Goal: Task Accomplishment & Management: Use online tool/utility

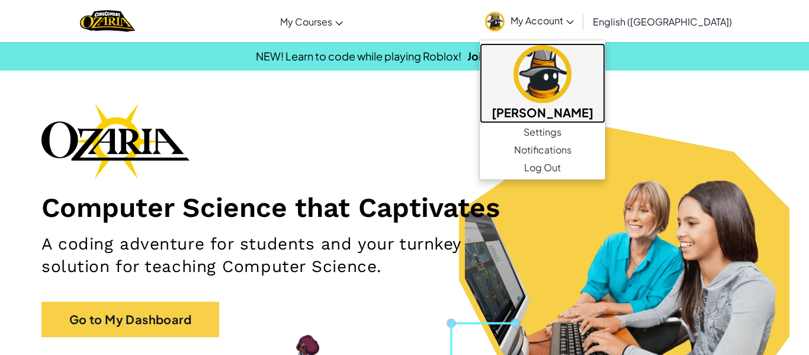
click at [572, 101] on img at bounding box center [543, 74] width 58 height 58
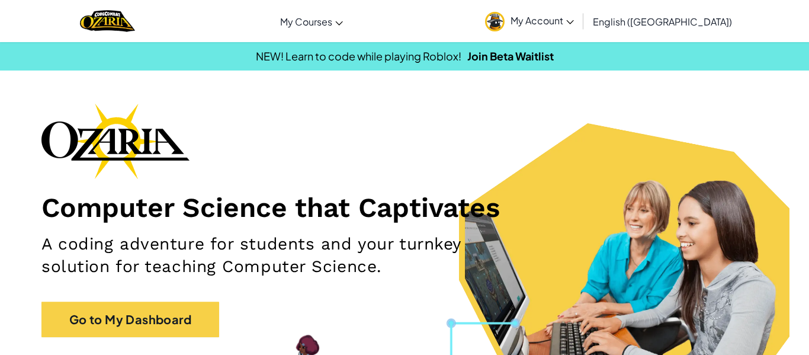
click at [574, 15] on span "My Account" at bounding box center [542, 20] width 63 height 12
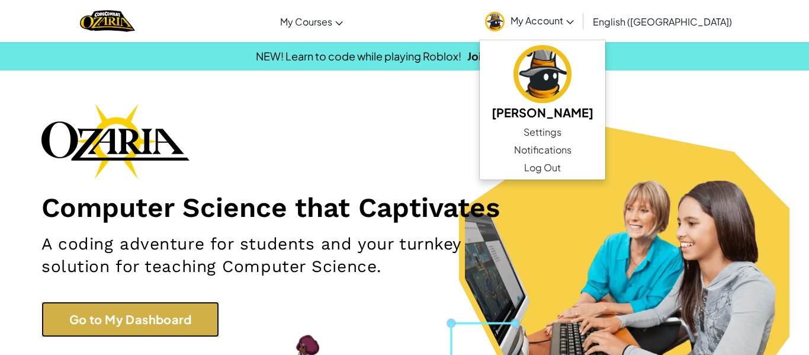
click at [181, 308] on link "Go to My Dashboard" at bounding box center [130, 320] width 178 height 36
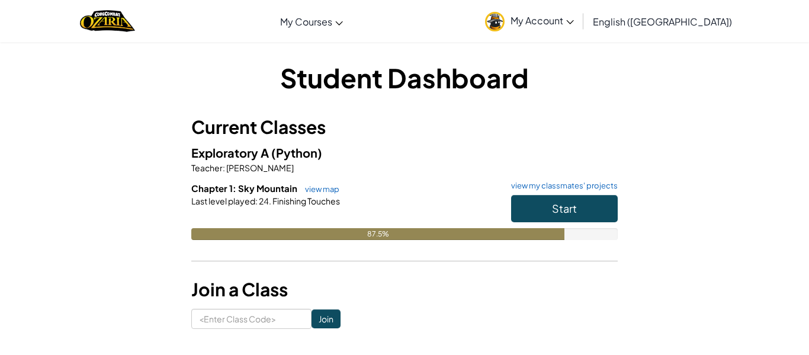
click at [590, 192] on h6 "Chapter 1: Sky Mountain view map view my classmates' projects" at bounding box center [404, 188] width 427 height 13
click at [593, 200] on button "Start" at bounding box center [564, 208] width 107 height 27
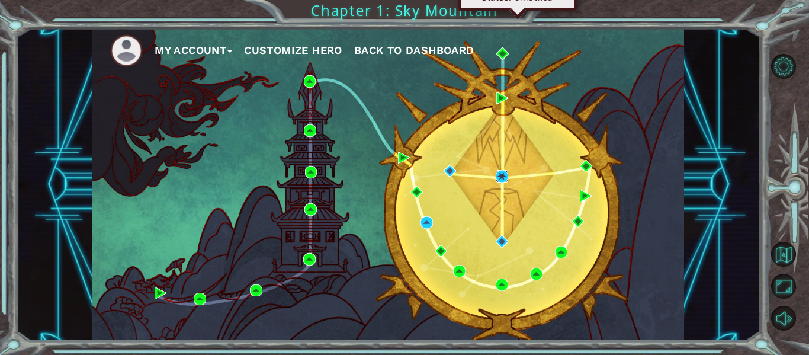
click at [503, 174] on img at bounding box center [502, 176] width 12 height 12
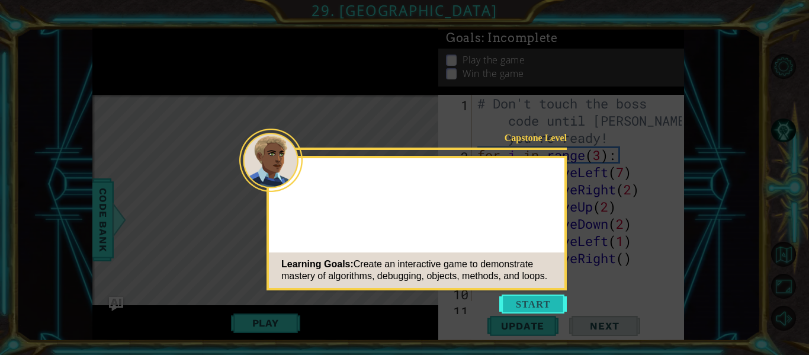
click at [526, 301] on button "Start" at bounding box center [534, 304] width 68 height 19
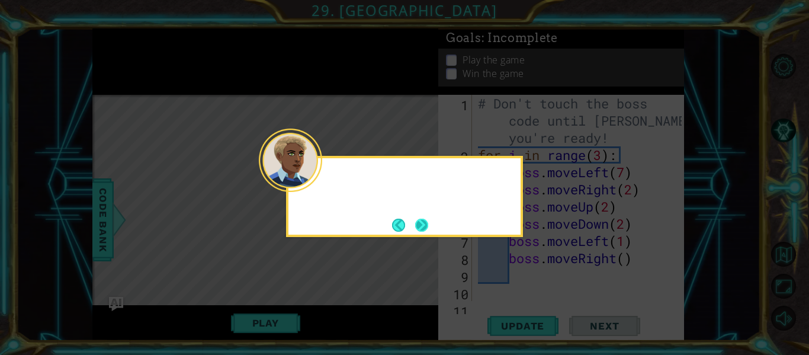
click at [421, 226] on button "Next" at bounding box center [421, 225] width 21 height 21
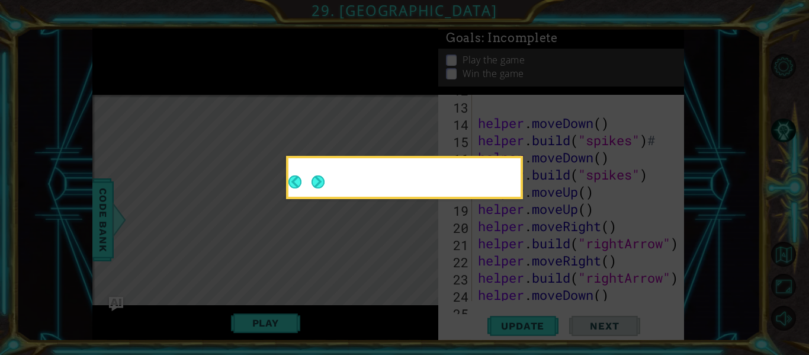
click at [325, 183] on div at bounding box center [405, 180] width 232 height 34
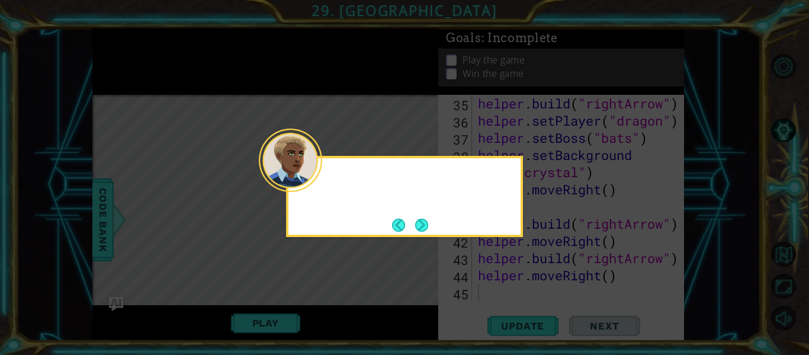
scroll to position [636, 0]
click at [421, 225] on button "Next" at bounding box center [421, 225] width 13 height 13
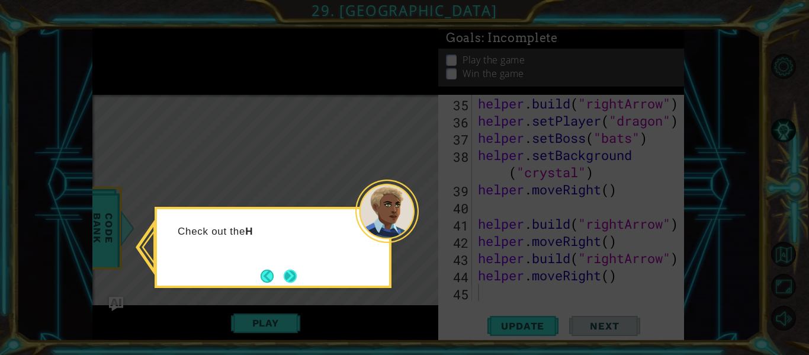
click at [296, 273] on button "Next" at bounding box center [290, 276] width 13 height 13
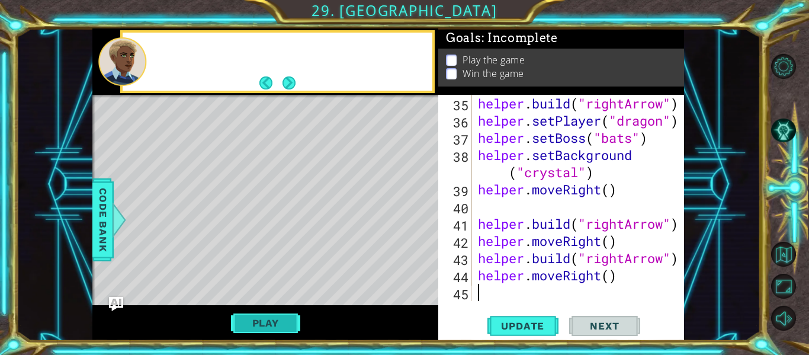
click at [270, 326] on button "Play" at bounding box center [265, 323] width 69 height 23
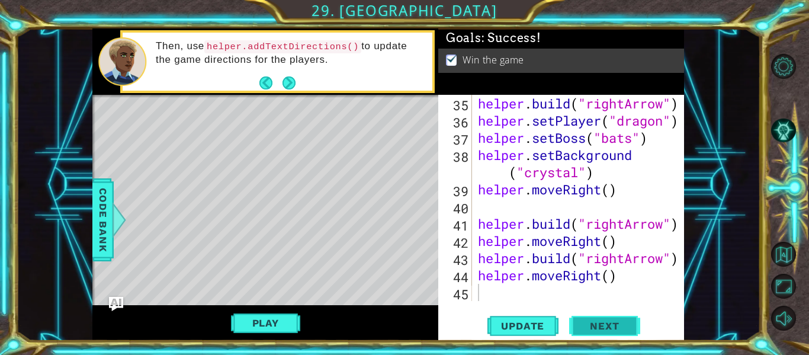
click at [612, 331] on span "Next" at bounding box center [604, 326] width 53 height 12
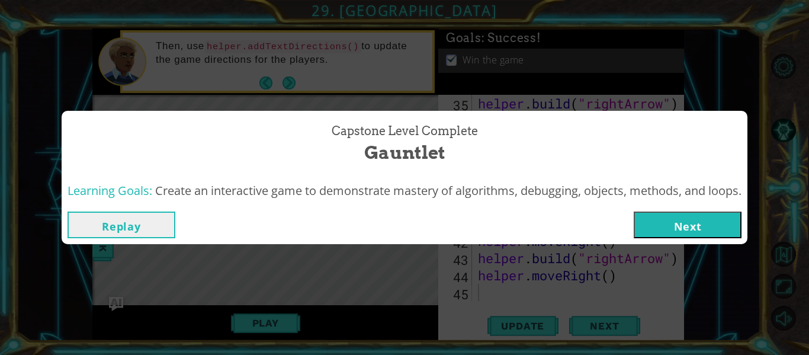
click at [662, 216] on button "Next" at bounding box center [688, 225] width 108 height 27
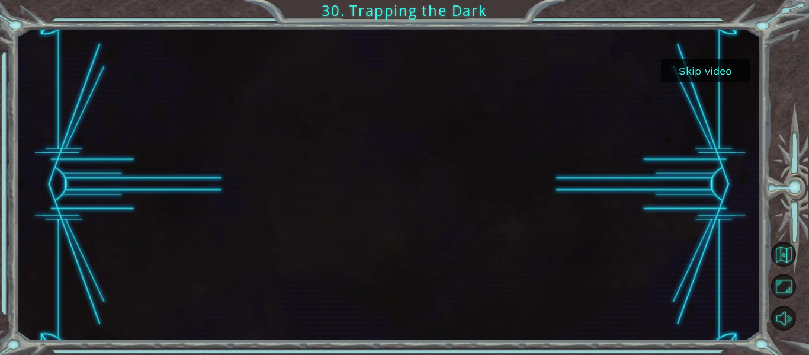
click at [705, 63] on button "Skip video" at bounding box center [705, 70] width 89 height 23
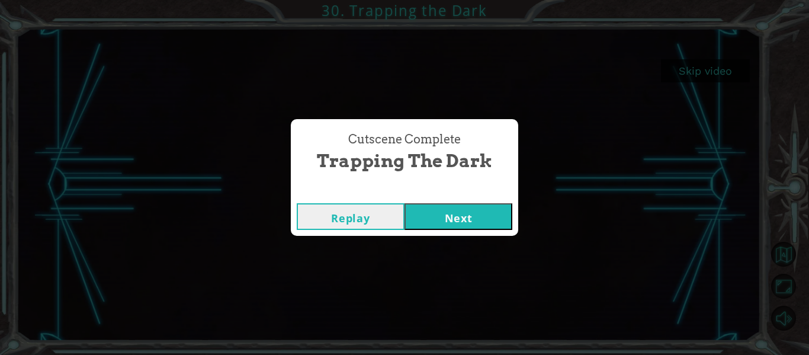
click at [468, 211] on button "Next" at bounding box center [459, 216] width 108 height 27
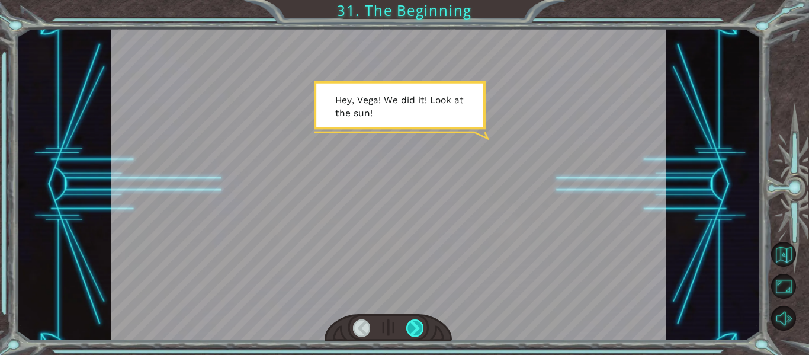
click at [413, 327] on div at bounding box center [415, 327] width 17 height 17
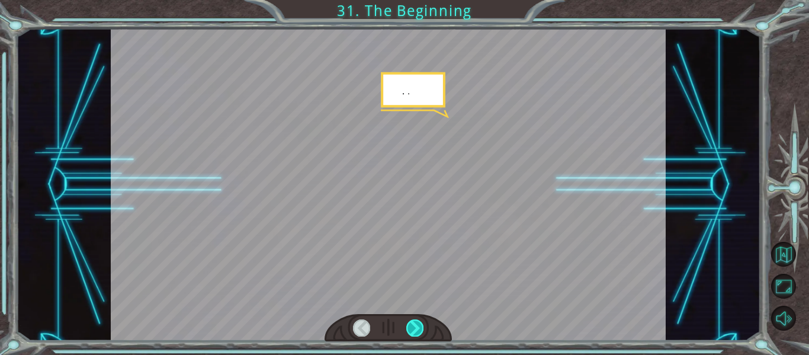
click at [413, 327] on div at bounding box center [415, 327] width 17 height 17
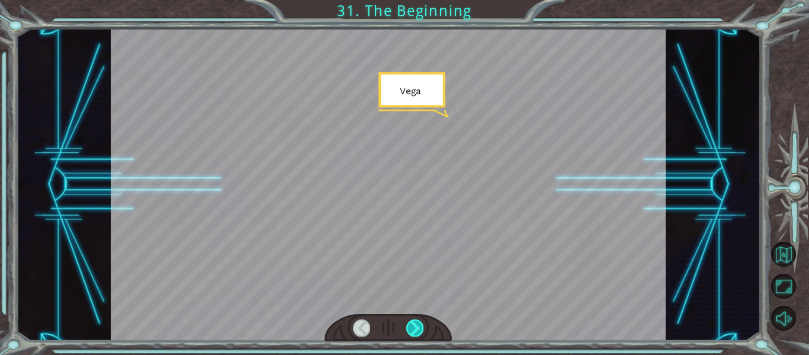
click at [413, 327] on div at bounding box center [415, 327] width 17 height 17
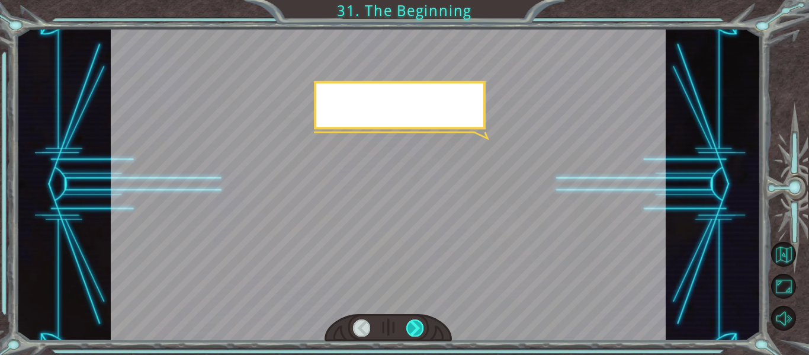
click at [413, 327] on div at bounding box center [415, 327] width 17 height 17
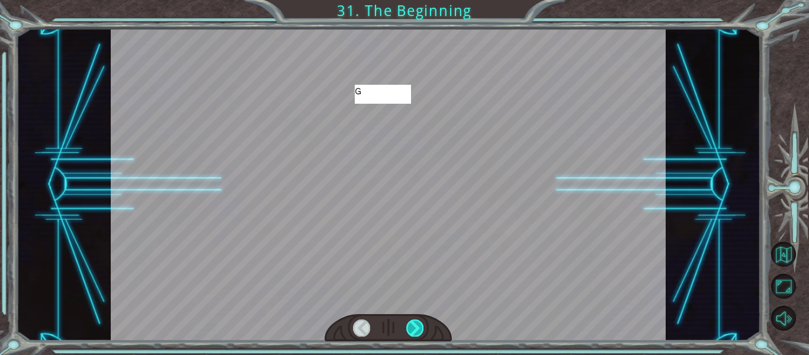
click at [413, 327] on div at bounding box center [415, 327] width 17 height 17
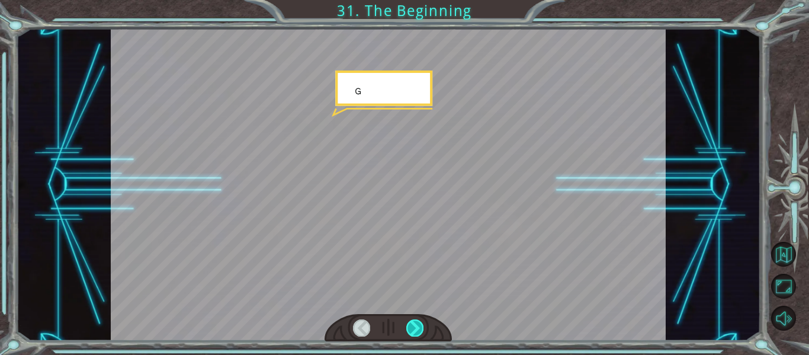
click at [413, 327] on div at bounding box center [415, 327] width 17 height 17
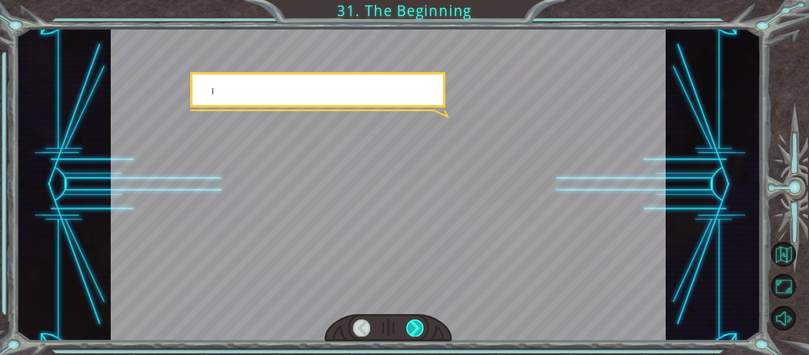
click at [413, 327] on div at bounding box center [415, 327] width 17 height 17
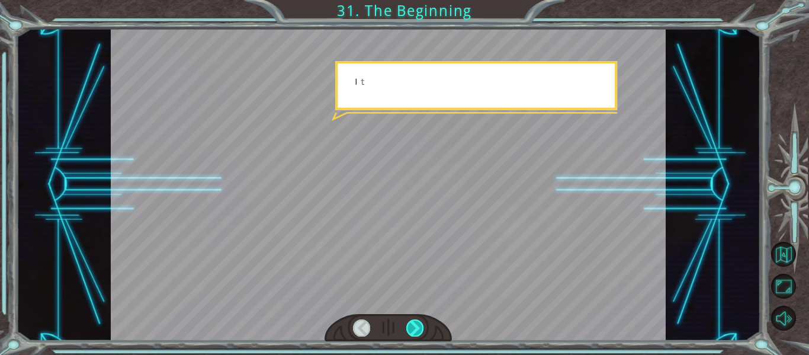
click at [413, 327] on div at bounding box center [415, 327] width 17 height 17
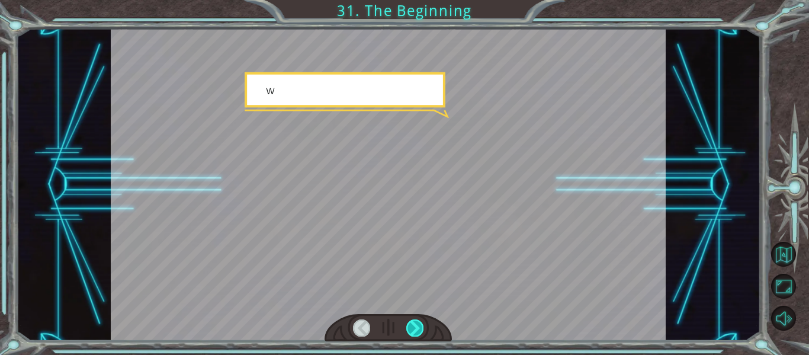
click at [413, 327] on div at bounding box center [415, 327] width 17 height 17
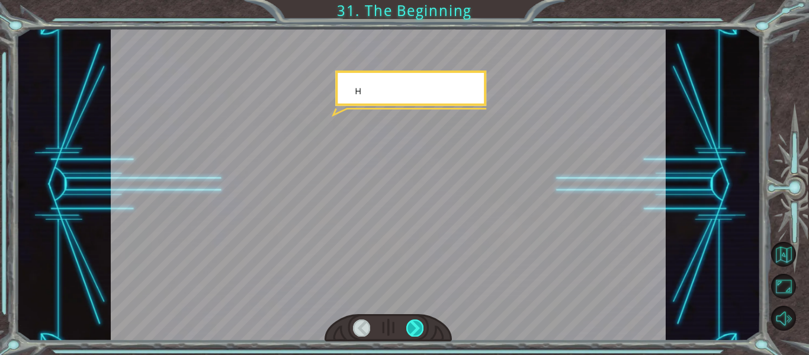
click at [413, 327] on div at bounding box center [415, 327] width 17 height 17
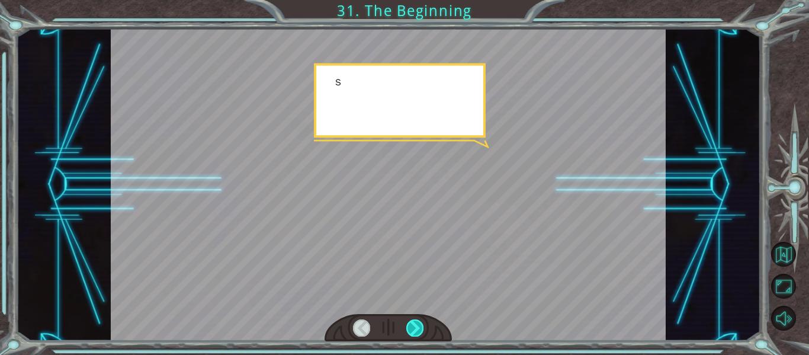
click at [413, 327] on div at bounding box center [415, 327] width 17 height 17
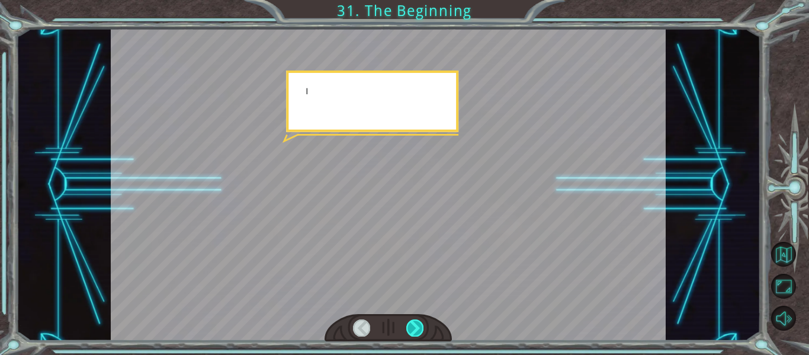
click at [413, 327] on div at bounding box center [415, 327] width 17 height 17
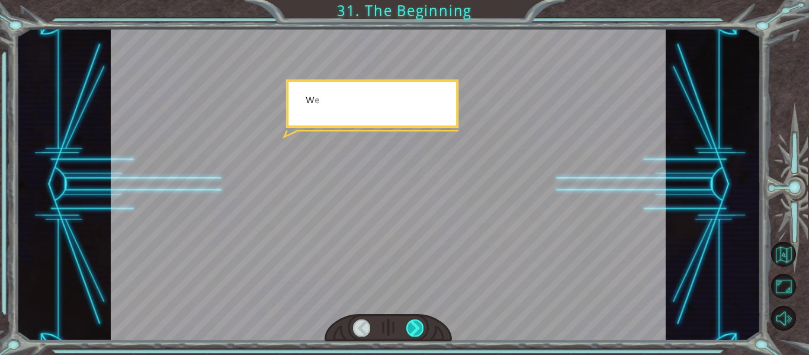
click at [413, 327] on div at bounding box center [415, 327] width 17 height 17
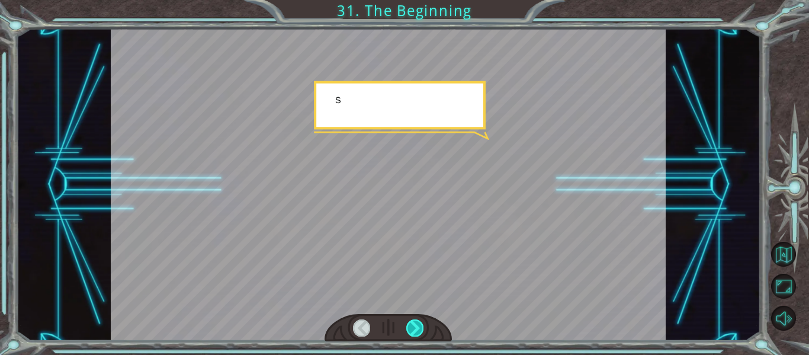
click at [413, 327] on div at bounding box center [415, 327] width 17 height 17
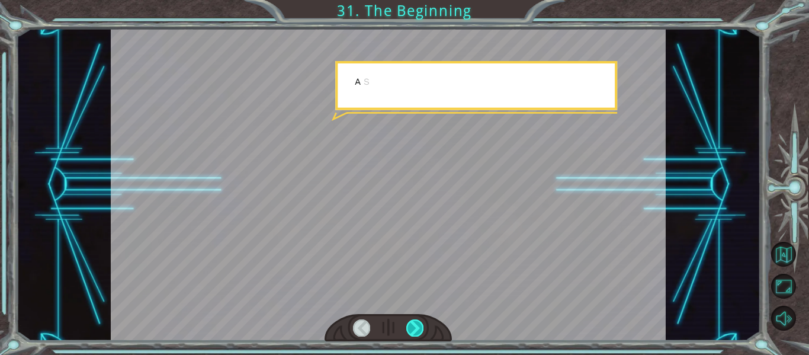
click at [413, 327] on div at bounding box center [415, 327] width 17 height 17
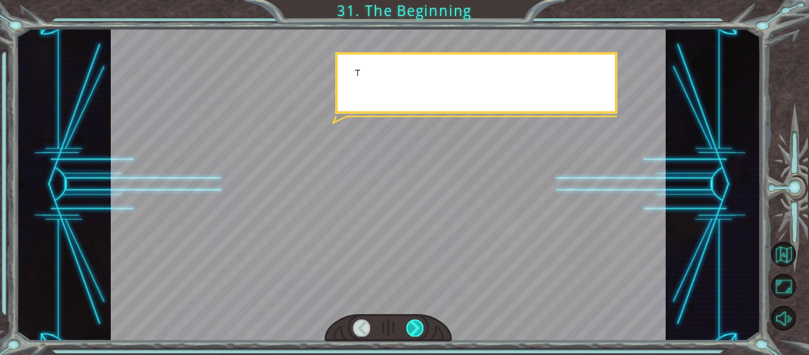
click at [413, 327] on div at bounding box center [415, 327] width 17 height 17
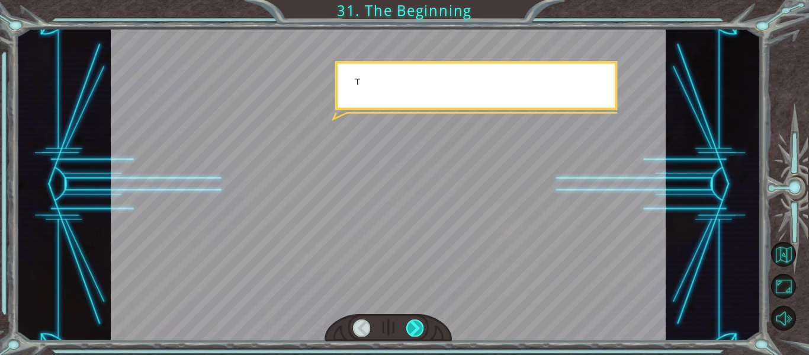
click at [413, 327] on div at bounding box center [415, 327] width 17 height 17
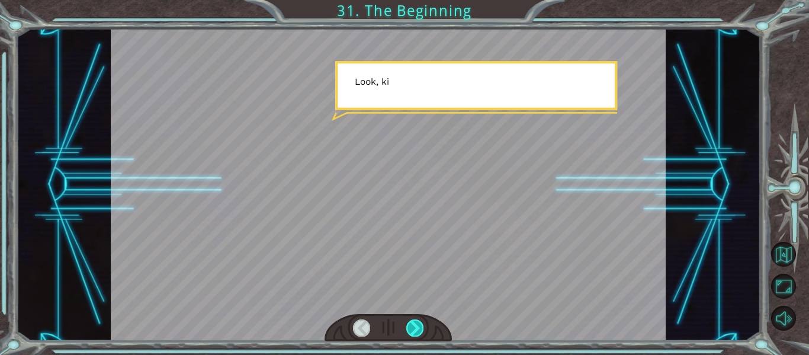
click at [413, 327] on div at bounding box center [415, 327] width 17 height 17
click at [414, 327] on div at bounding box center [415, 327] width 17 height 17
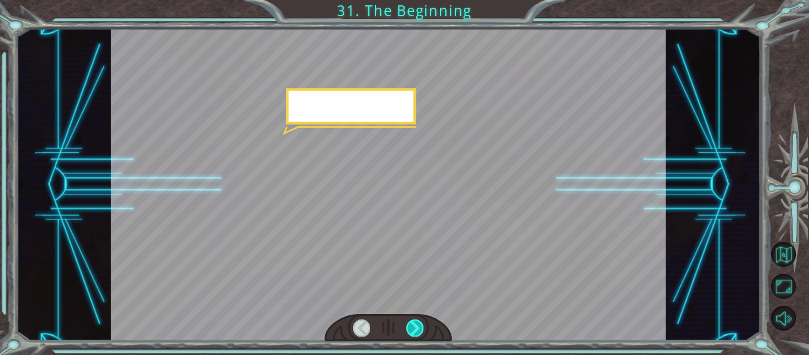
click at [414, 327] on div at bounding box center [415, 327] width 17 height 17
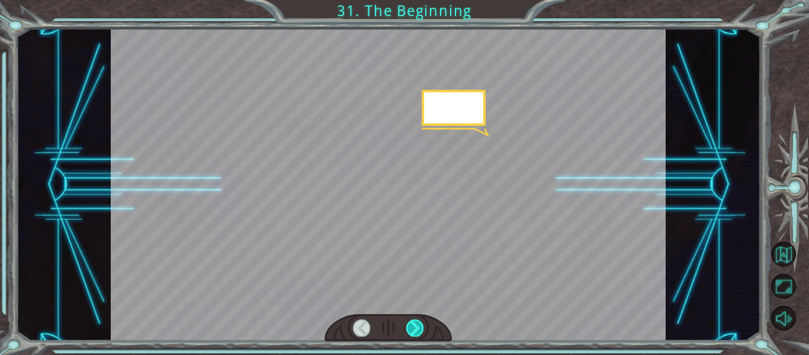
click at [414, 327] on div at bounding box center [415, 327] width 17 height 17
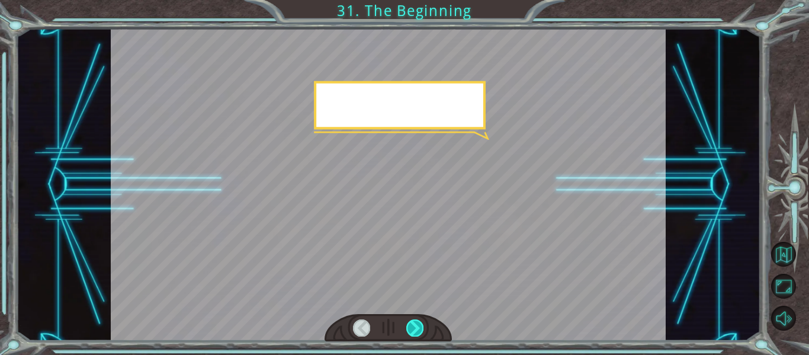
click at [414, 327] on div at bounding box center [415, 327] width 17 height 17
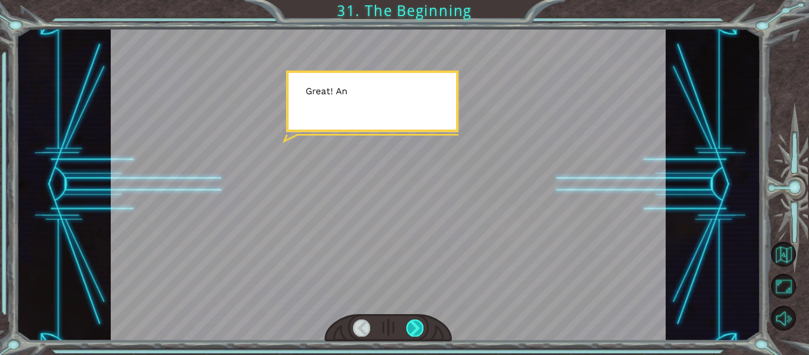
click at [414, 328] on div at bounding box center [415, 327] width 17 height 17
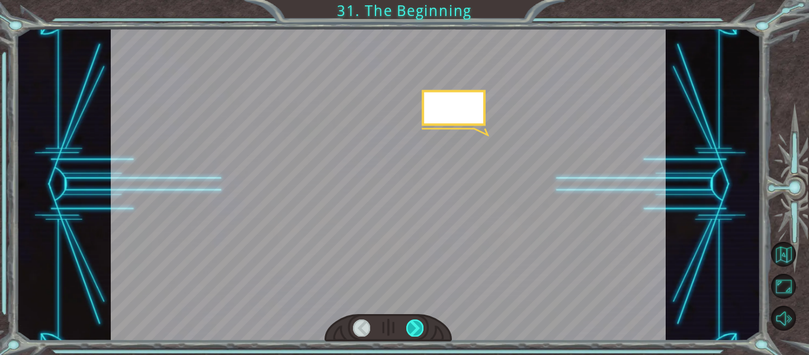
click at [414, 328] on div at bounding box center [415, 327] width 17 height 17
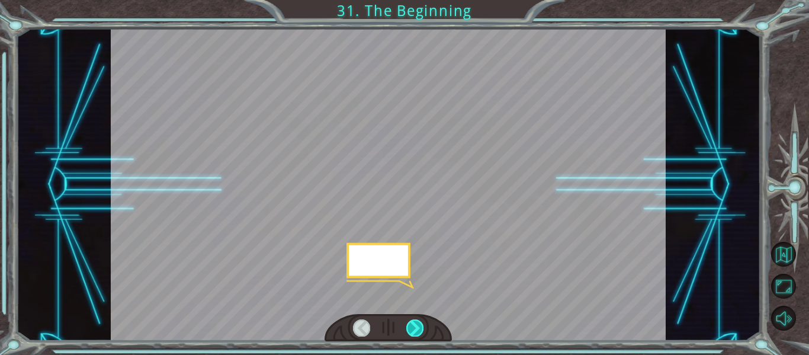
click at [414, 328] on div at bounding box center [415, 327] width 17 height 17
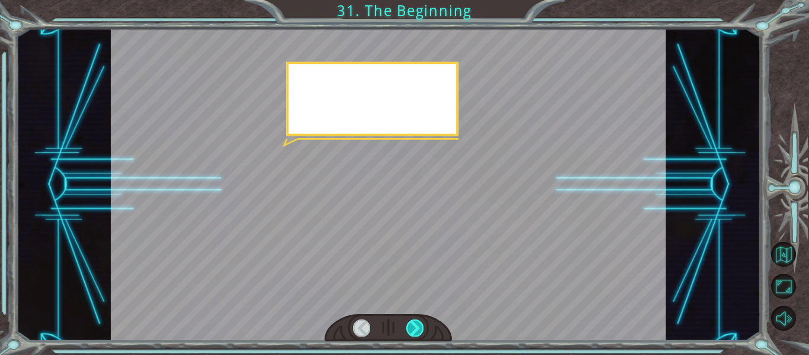
click at [414, 328] on div at bounding box center [415, 327] width 17 height 17
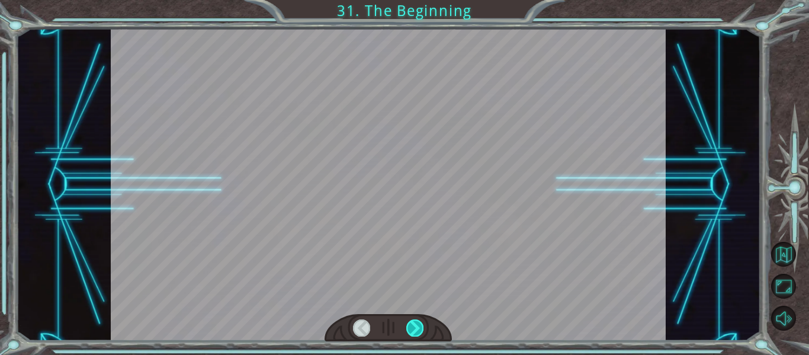
click at [414, 328] on div at bounding box center [415, 327] width 17 height 17
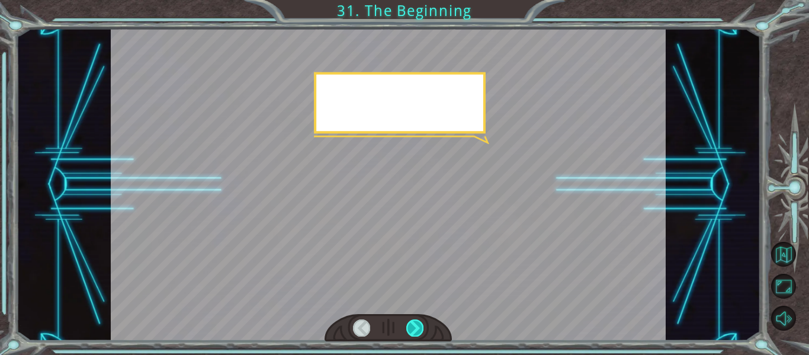
click at [414, 328] on div at bounding box center [415, 327] width 17 height 17
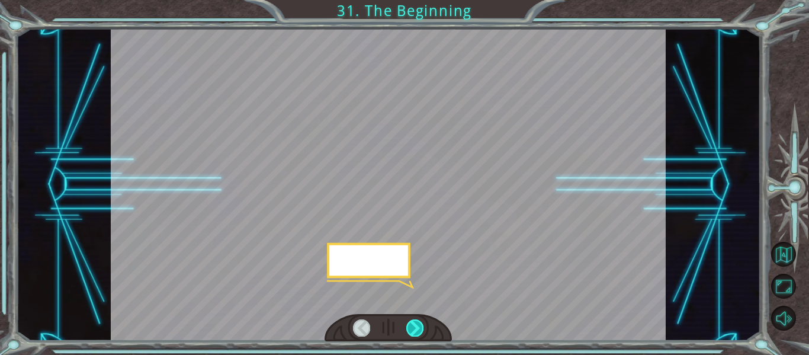
click at [414, 328] on div at bounding box center [415, 327] width 17 height 17
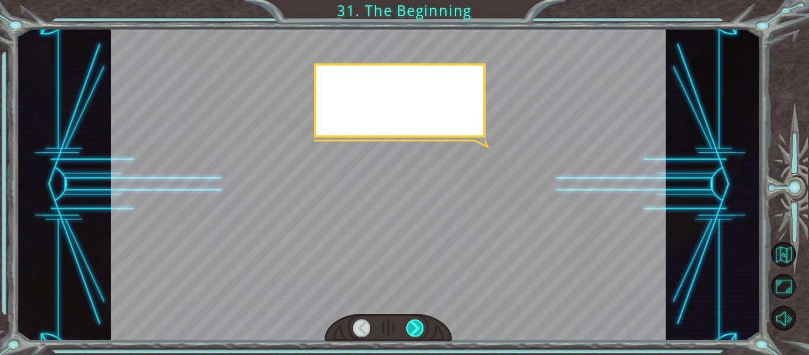
click at [414, 328] on div at bounding box center [415, 327] width 17 height 17
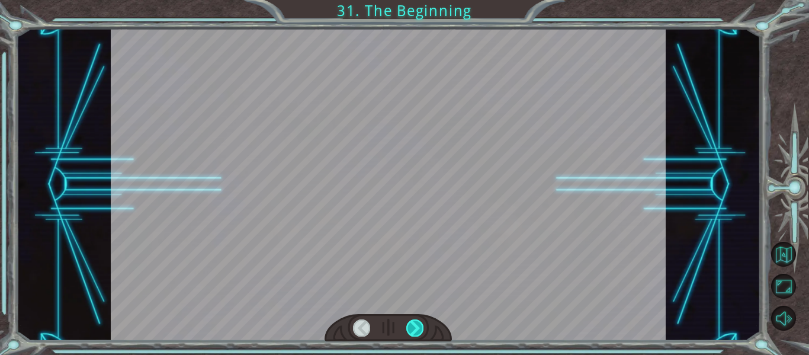
click at [414, 328] on div at bounding box center [415, 327] width 17 height 17
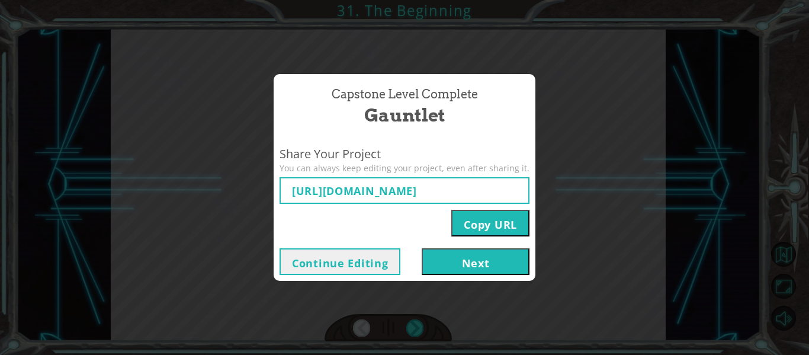
type input "[URL][DOMAIN_NAME]"
click at [485, 271] on button "Next" at bounding box center [476, 261] width 108 height 27
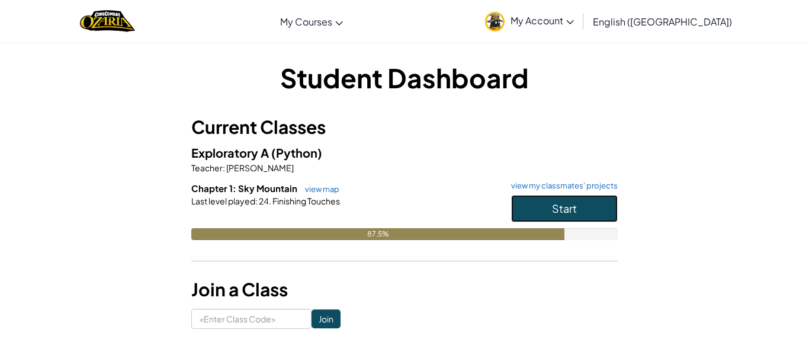
click at [585, 201] on button "Start" at bounding box center [564, 208] width 107 height 27
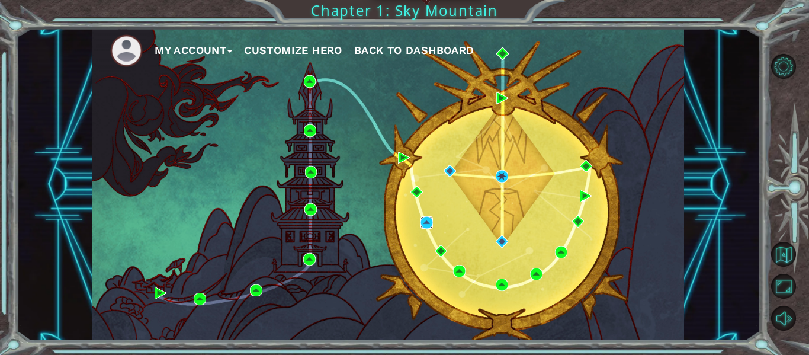
click at [428, 225] on img at bounding box center [427, 222] width 12 height 12
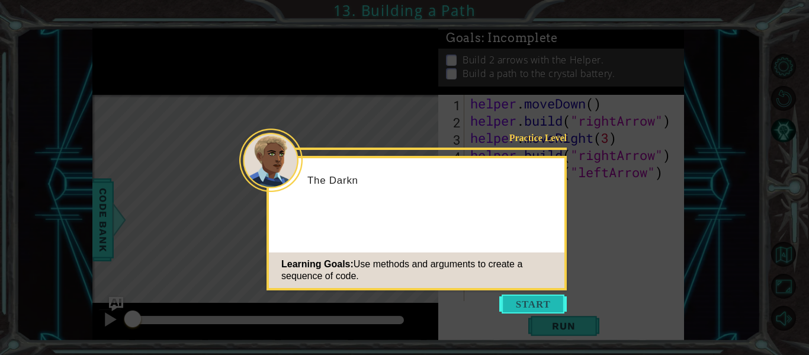
click at [546, 300] on button "Start" at bounding box center [534, 304] width 68 height 19
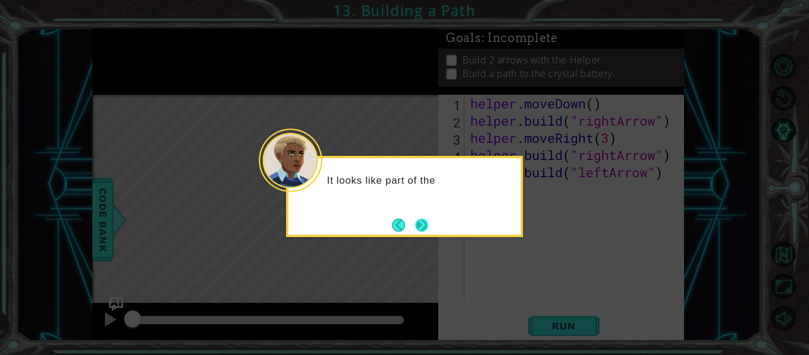
click at [420, 220] on button "Next" at bounding box center [421, 225] width 13 height 13
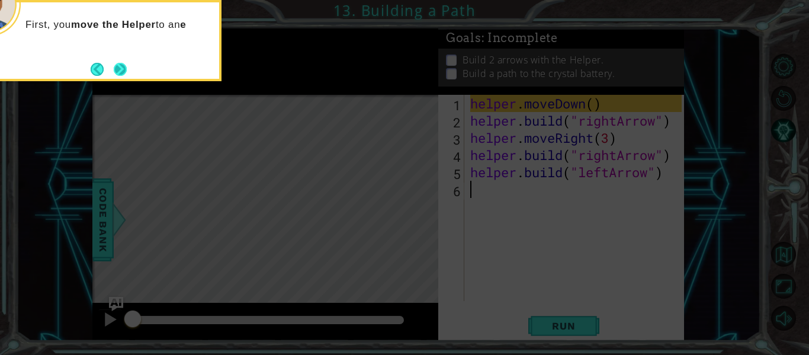
click at [117, 62] on button "Next" at bounding box center [121, 69] width 14 height 14
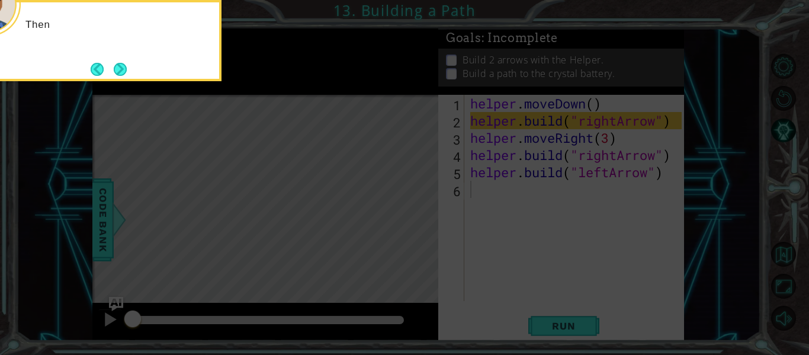
click at [117, 63] on button "Next" at bounding box center [120, 69] width 13 height 13
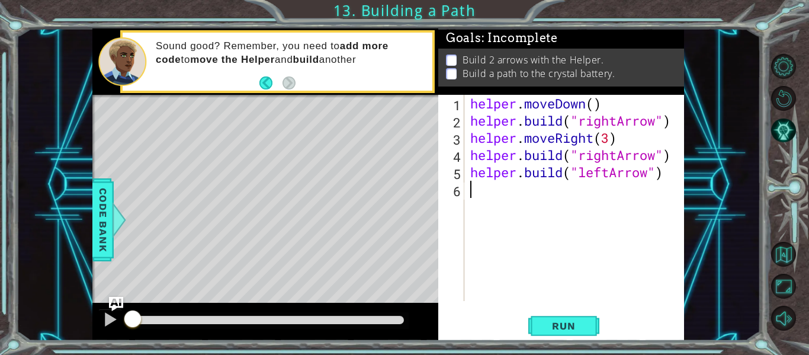
click at [617, 106] on div "helper . moveDown ( ) helper . build ( "rightArrow" ) helper . moveRight ( 3 ) …" at bounding box center [578, 215] width 220 height 241
click at [471, 123] on div "helper . moveDown ( ) helper . build ( "rightArrow" ) helper . moveRight ( 3 ) …" at bounding box center [578, 215] width 220 height 241
type textarea "[DOMAIN_NAME]("rightArrow")"
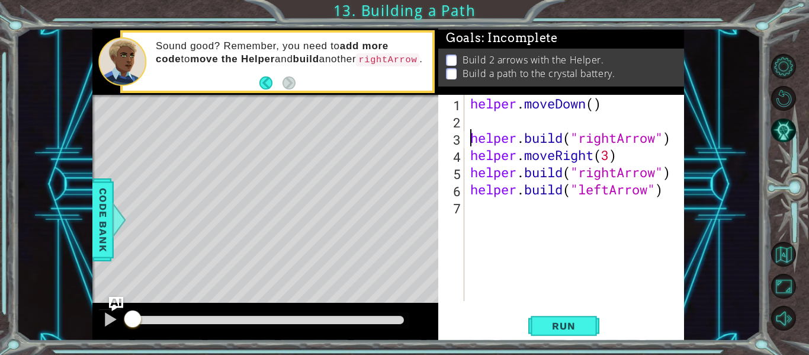
click at [470, 127] on div "helper . moveDown ( ) helper . build ( "rightArrow" ) helper . moveRight ( 3 ) …" at bounding box center [578, 215] width 220 height 241
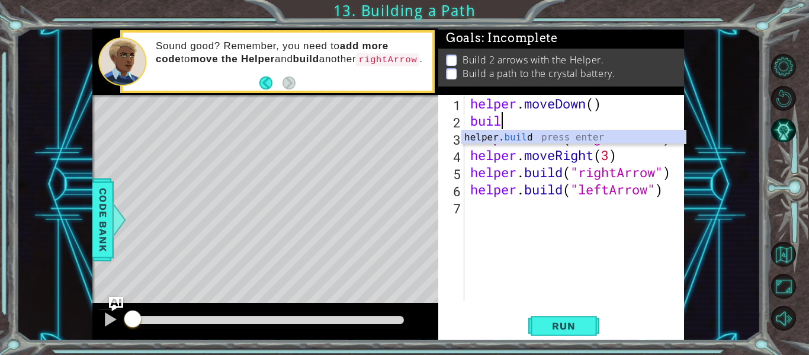
scroll to position [0, 1]
click at [538, 132] on div "helper. build press enter" at bounding box center [574, 151] width 224 height 43
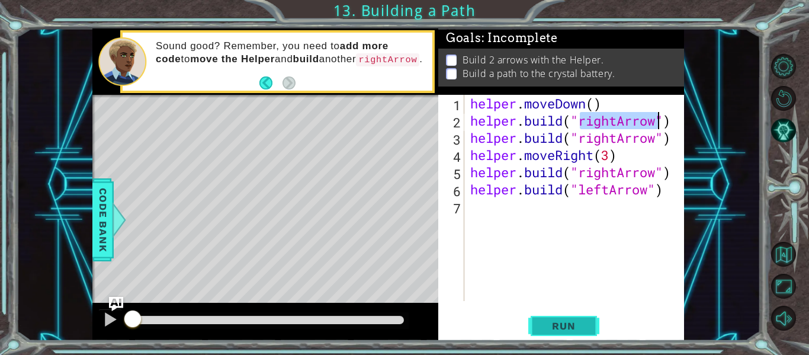
type textarea "[DOMAIN_NAME]("rightArrow")"
click at [558, 324] on span "Run" at bounding box center [563, 326] width 47 height 12
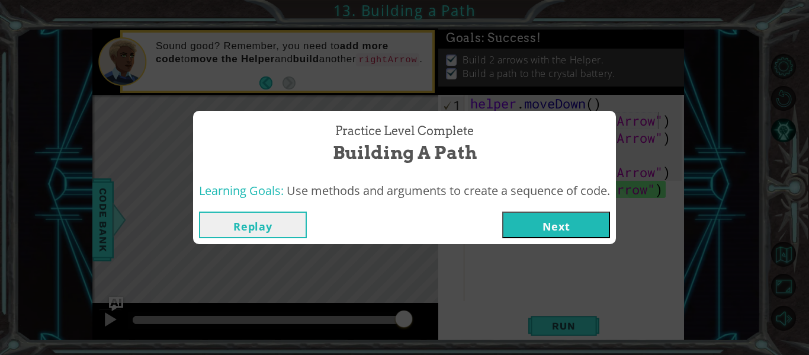
click at [567, 223] on button "Next" at bounding box center [556, 225] width 108 height 27
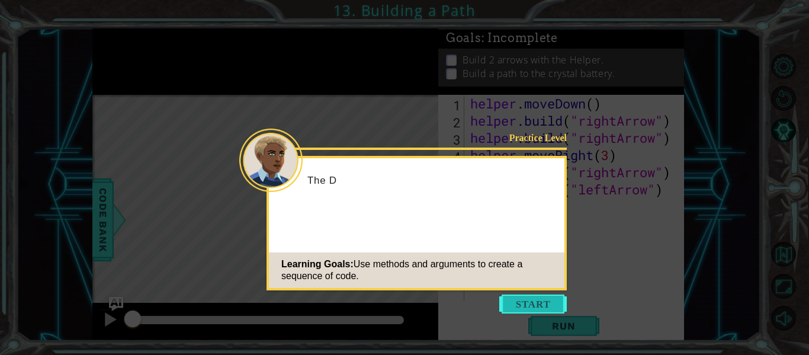
click at [552, 302] on button "Start" at bounding box center [534, 304] width 68 height 19
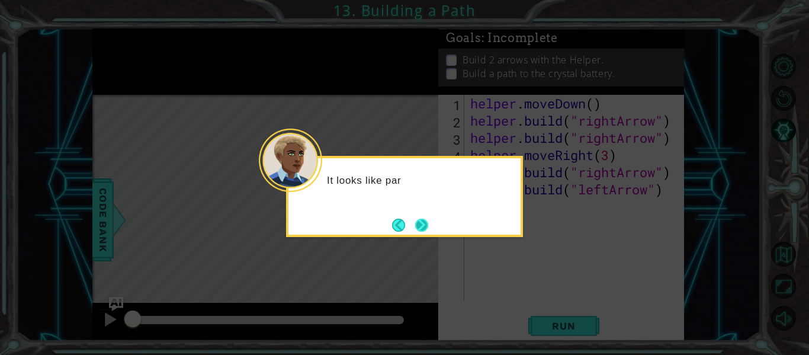
click at [427, 229] on button "Next" at bounding box center [421, 225] width 13 height 13
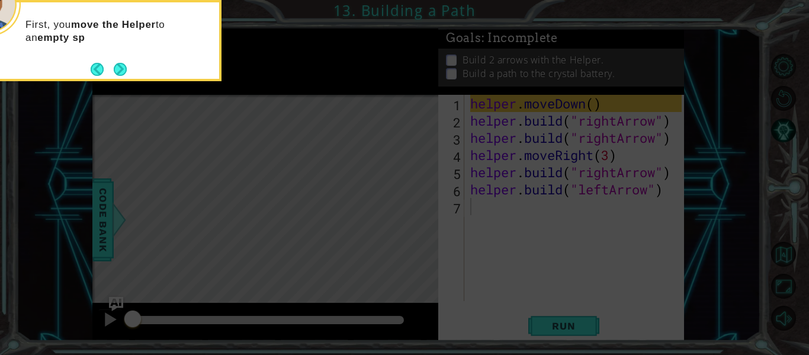
click at [137, 84] on icon at bounding box center [404, 177] width 809 height 355
click at [127, 74] on button "Next" at bounding box center [120, 69] width 13 height 13
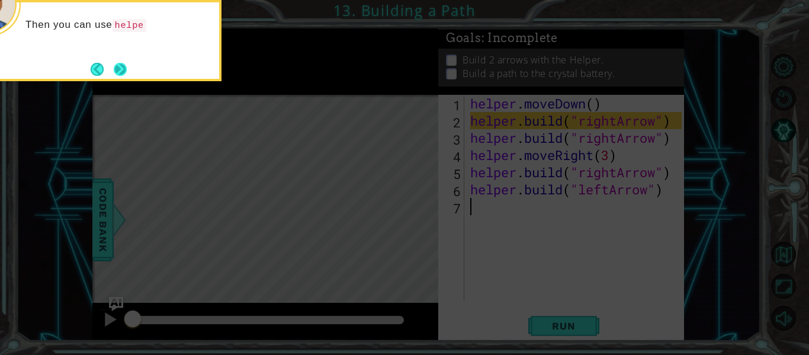
click at [119, 63] on button "Next" at bounding box center [120, 69] width 13 height 13
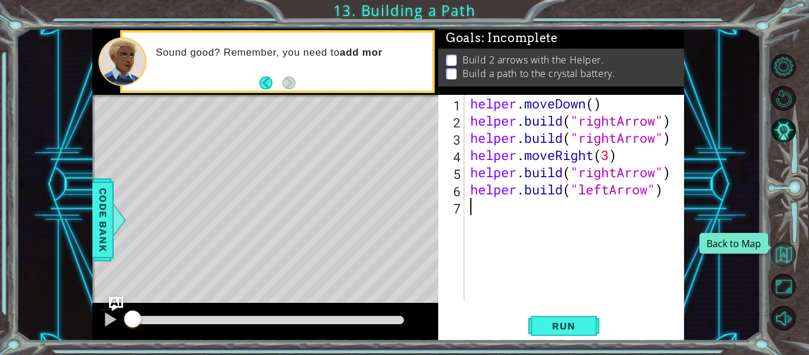
click at [784, 256] on button "Back to Map" at bounding box center [784, 254] width 25 height 25
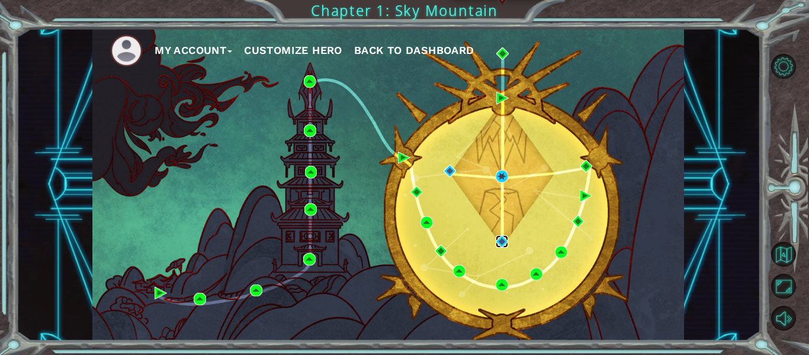
click at [501, 240] on img at bounding box center [502, 241] width 12 height 12
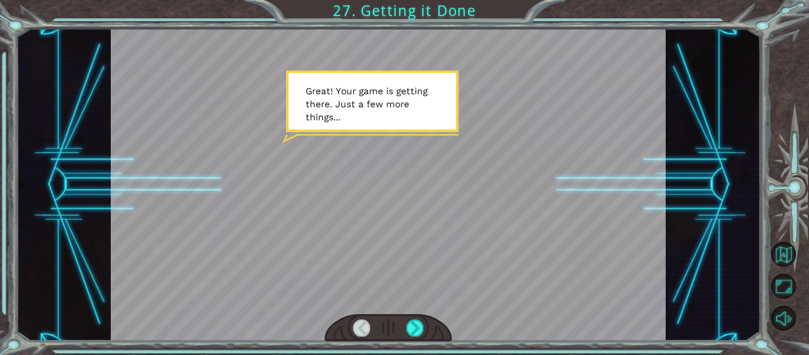
click at [398, 332] on div at bounding box center [389, 328] width 128 height 28
click at [411, 329] on div at bounding box center [415, 327] width 17 height 17
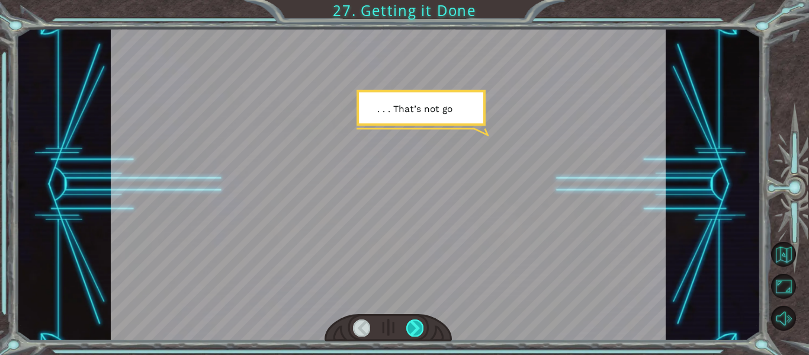
click at [411, 329] on div at bounding box center [415, 327] width 17 height 17
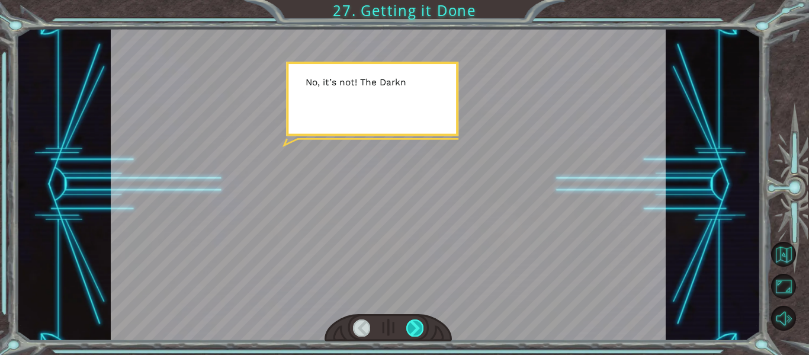
click at [411, 329] on div at bounding box center [415, 327] width 17 height 17
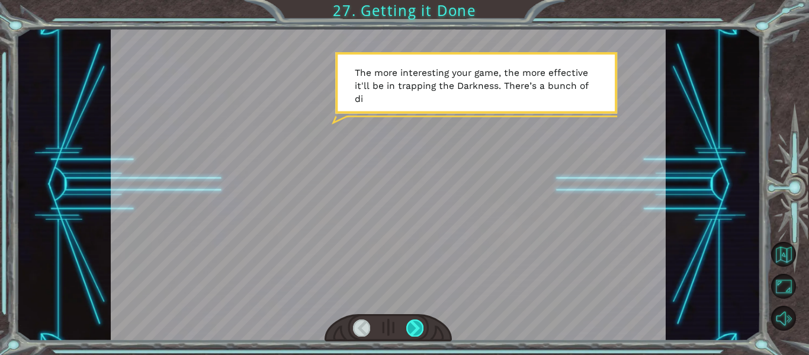
click at [411, 329] on div at bounding box center [415, 327] width 17 height 17
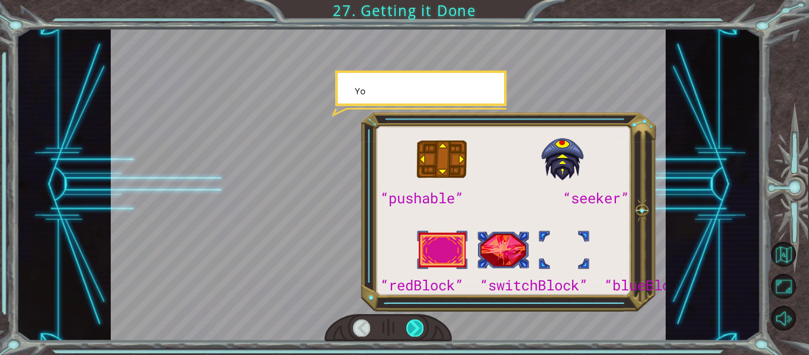
click at [411, 329] on div at bounding box center [415, 327] width 17 height 17
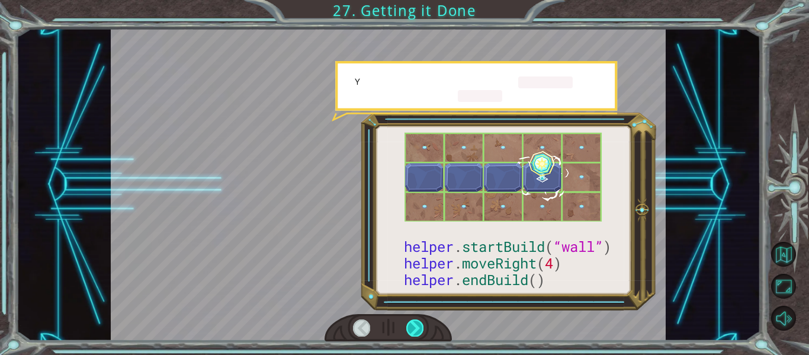
click at [411, 329] on div at bounding box center [415, 327] width 17 height 17
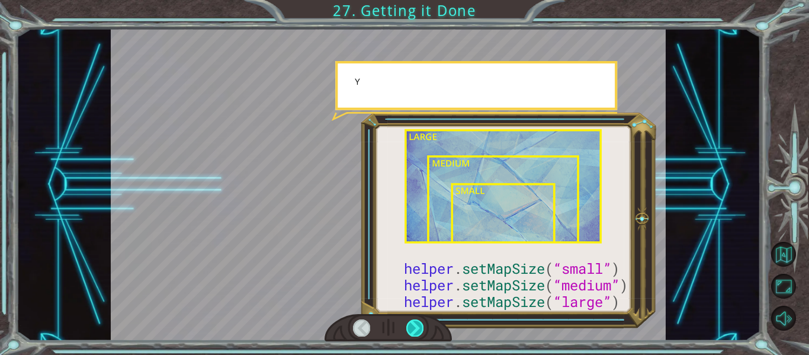
click at [411, 329] on div at bounding box center [415, 327] width 17 height 17
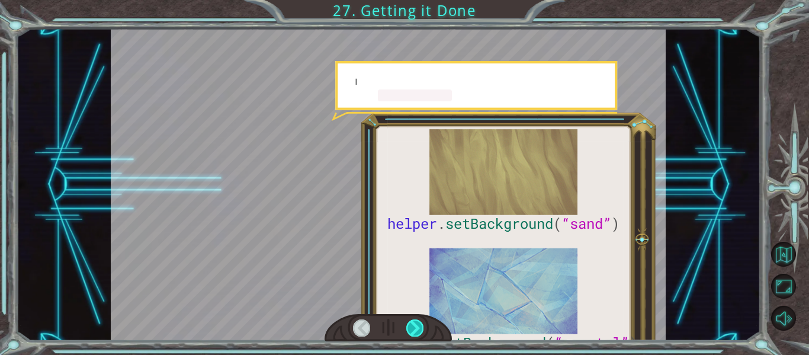
click at [411, 329] on div at bounding box center [415, 327] width 17 height 17
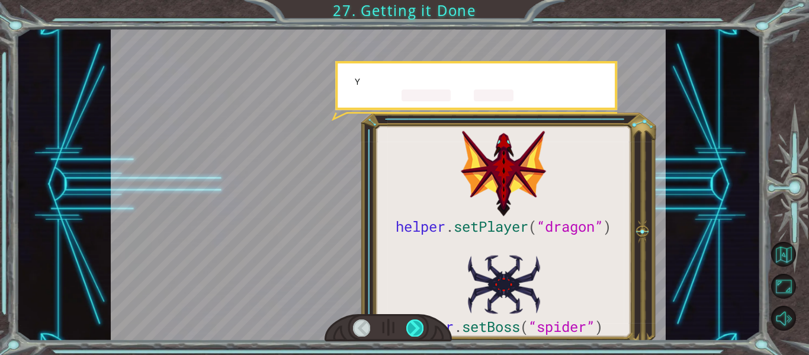
click at [411, 329] on div at bounding box center [415, 327] width 17 height 17
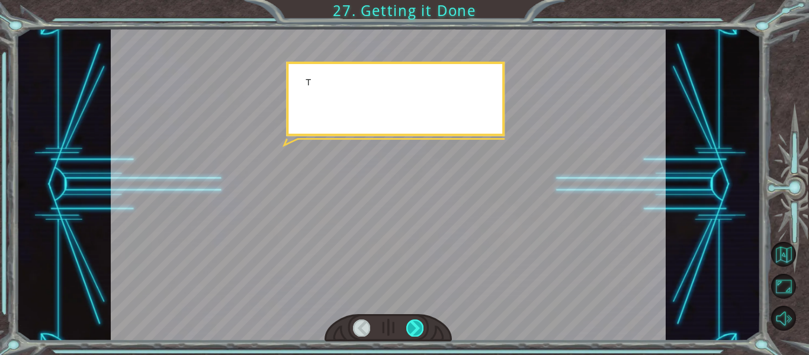
click at [411, 329] on div at bounding box center [415, 327] width 17 height 17
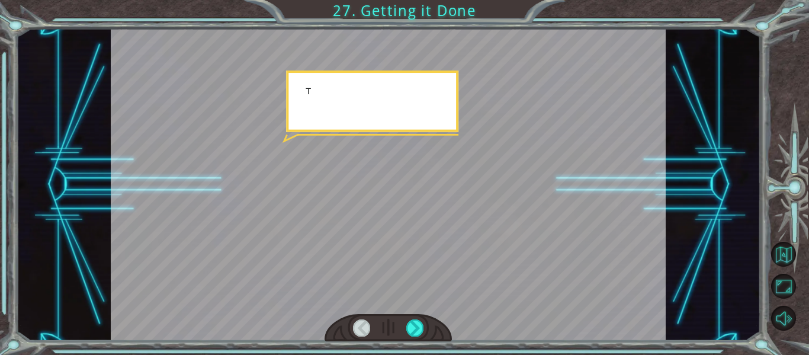
click at [414, 348] on div "helper . setPlayer ( “dragon” ) helper . setBoss ( “spider” ) G r e a t ! Y o u…" at bounding box center [404, 177] width 809 height 355
click at [414, 334] on div at bounding box center [415, 327] width 17 height 17
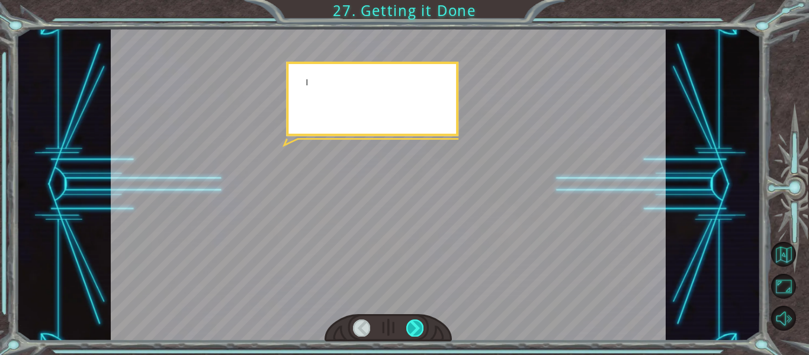
click at [414, 334] on div at bounding box center [415, 327] width 17 height 17
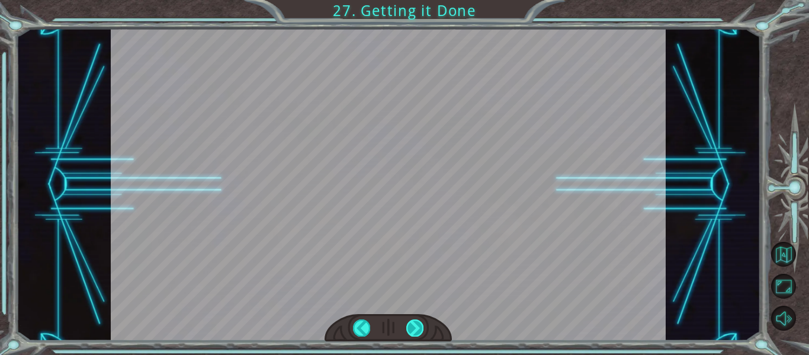
click at [414, 0] on div "helper . setPlayer ( “dragon” ) helper . setBoss ( “spider” ) G r e a t ! Y o u…" at bounding box center [404, 0] width 809 height 0
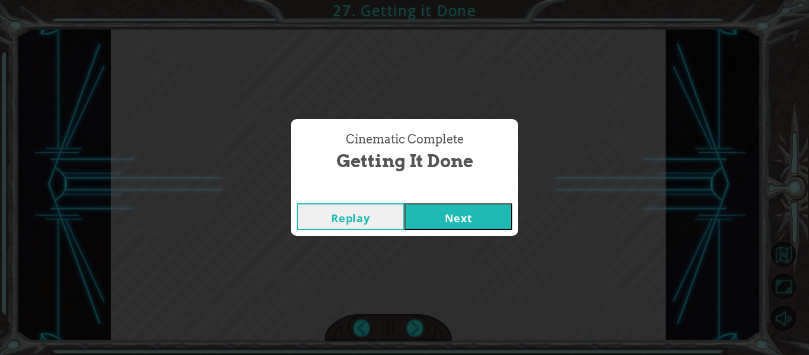
click at [436, 220] on button "Next" at bounding box center [459, 216] width 108 height 27
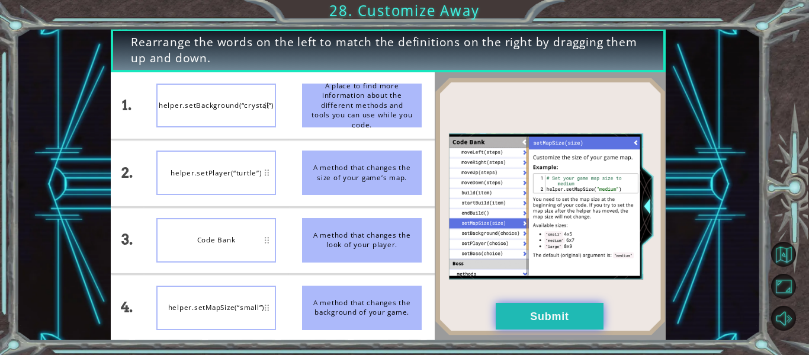
click at [564, 313] on button "Submit" at bounding box center [550, 316] width 108 height 27
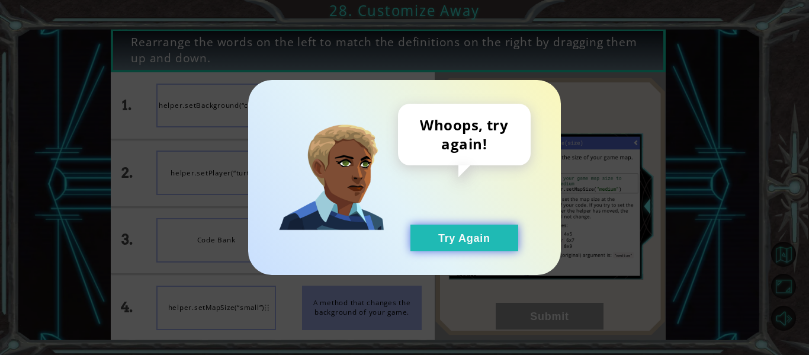
click at [461, 231] on button "Try Again" at bounding box center [465, 238] width 108 height 27
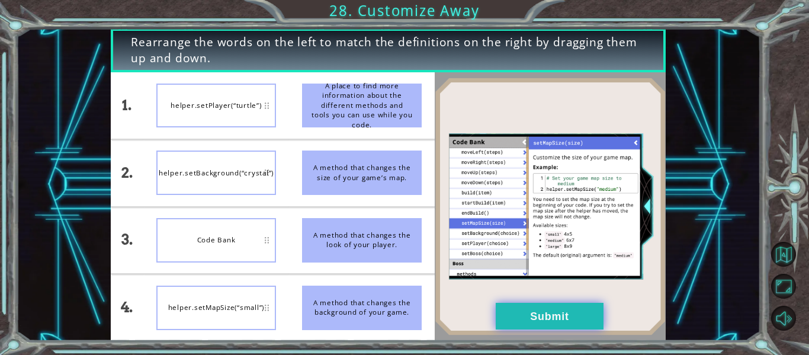
click at [579, 316] on button "Submit" at bounding box center [550, 316] width 108 height 27
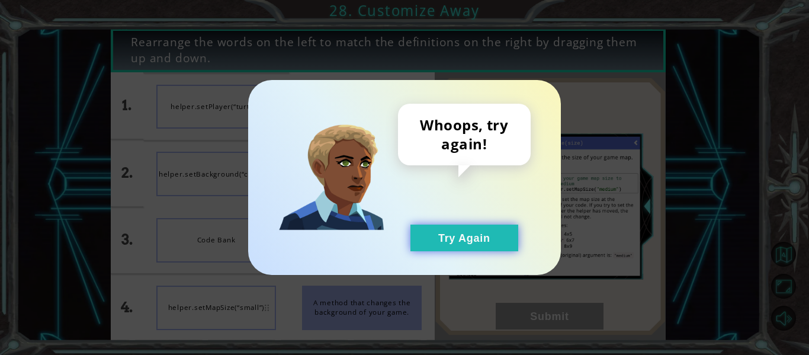
click at [471, 240] on button "Try Again" at bounding box center [465, 238] width 108 height 27
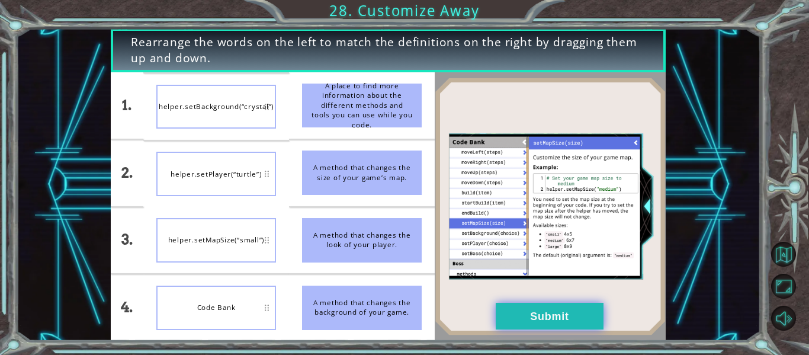
click at [530, 326] on button "Submit" at bounding box center [550, 316] width 108 height 27
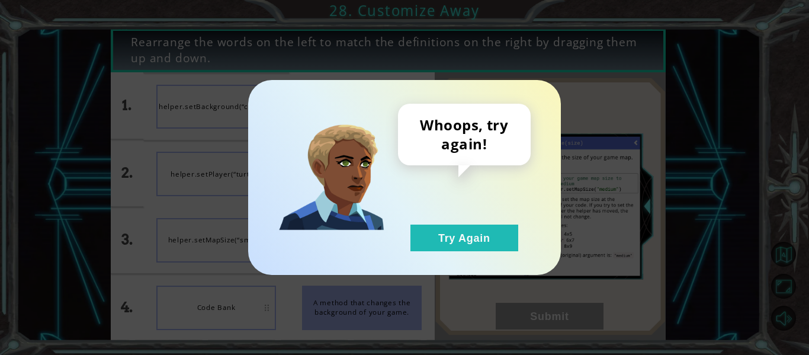
click at [478, 223] on div "Whoops, try again! Try Again" at bounding box center [464, 178] width 133 height 148
click at [480, 226] on button "Try Again" at bounding box center [465, 238] width 108 height 27
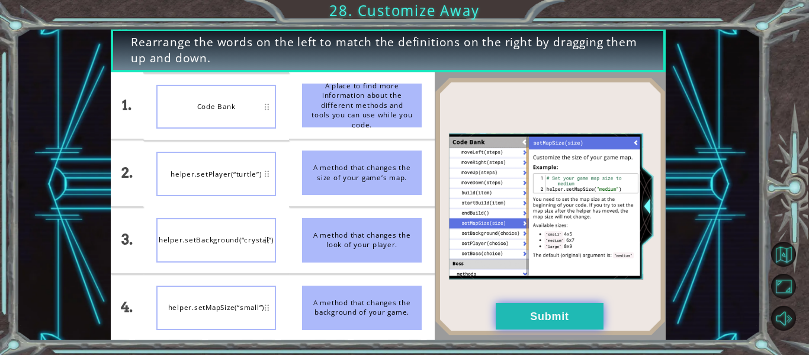
click at [581, 312] on button "Submit" at bounding box center [550, 316] width 108 height 27
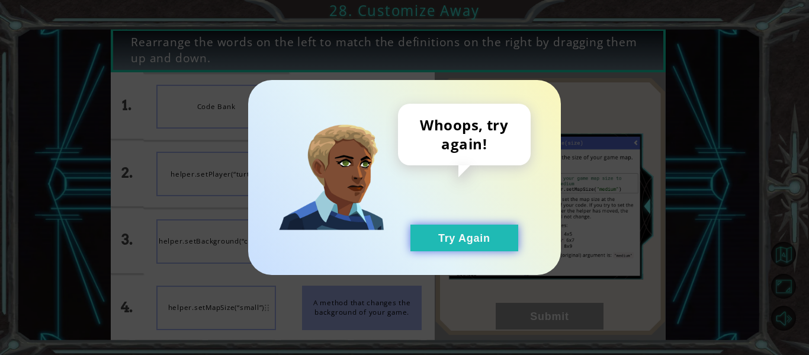
click at [492, 242] on button "Try Again" at bounding box center [465, 238] width 108 height 27
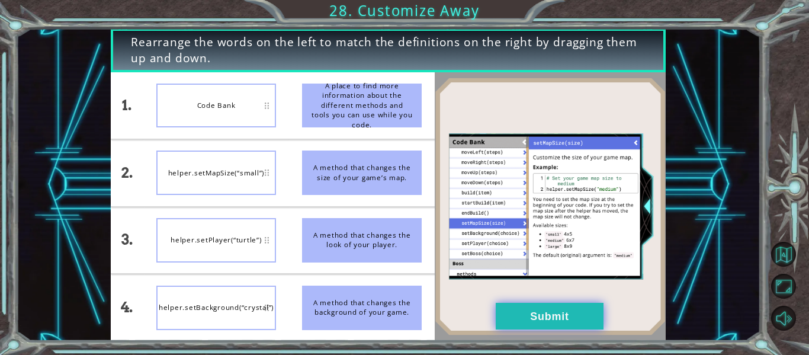
click at [551, 320] on button "Submit" at bounding box center [550, 316] width 108 height 27
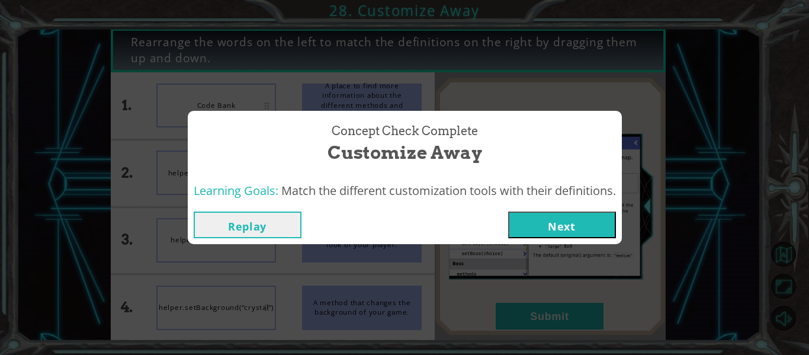
click at [551, 228] on button "Next" at bounding box center [562, 225] width 108 height 27
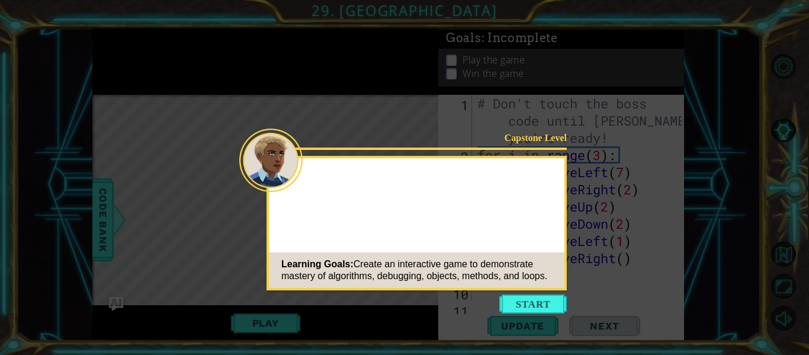
click at [535, 296] on button "Start" at bounding box center [534, 304] width 68 height 19
click at [537, 300] on icon at bounding box center [404, 177] width 809 height 355
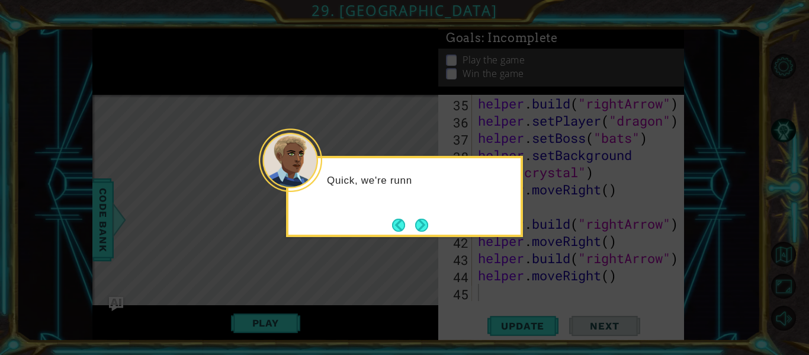
scroll to position [636, 0]
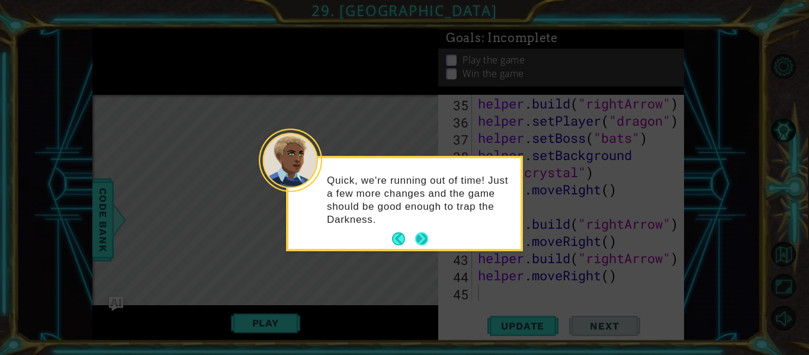
click at [421, 241] on button "Next" at bounding box center [421, 238] width 13 height 13
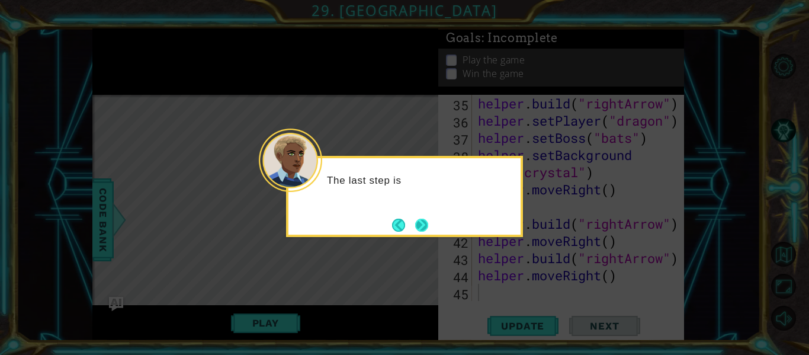
click at [426, 229] on button "Next" at bounding box center [421, 225] width 13 height 13
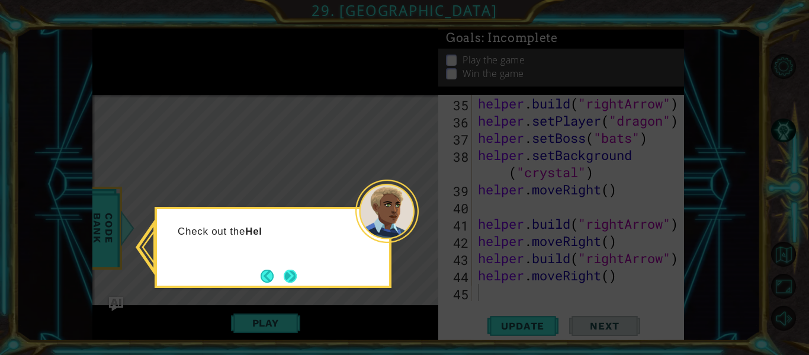
click at [290, 282] on button "Next" at bounding box center [290, 276] width 13 height 13
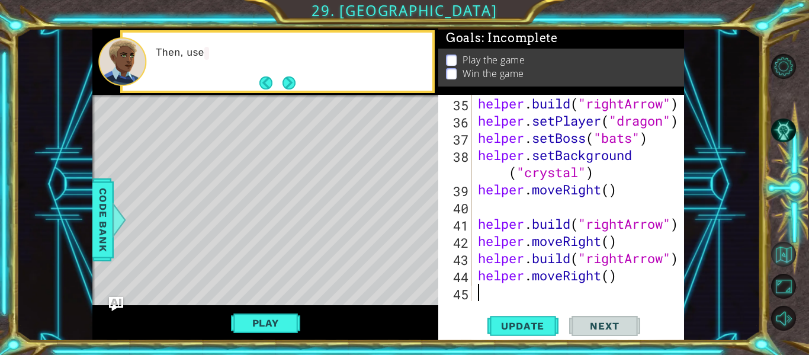
click at [792, 249] on button "Back to Map" at bounding box center [784, 254] width 25 height 25
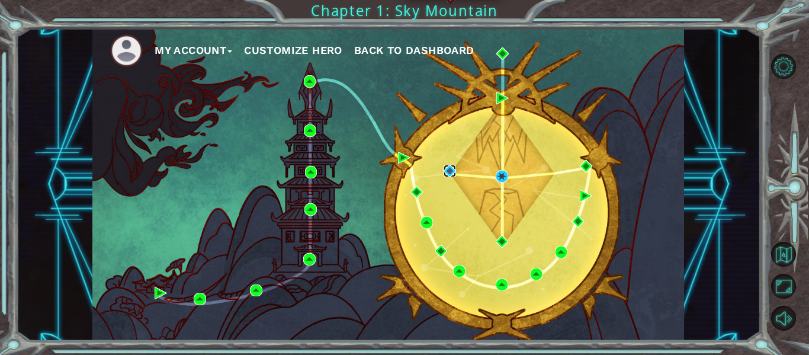
click at [449, 168] on img at bounding box center [450, 171] width 12 height 12
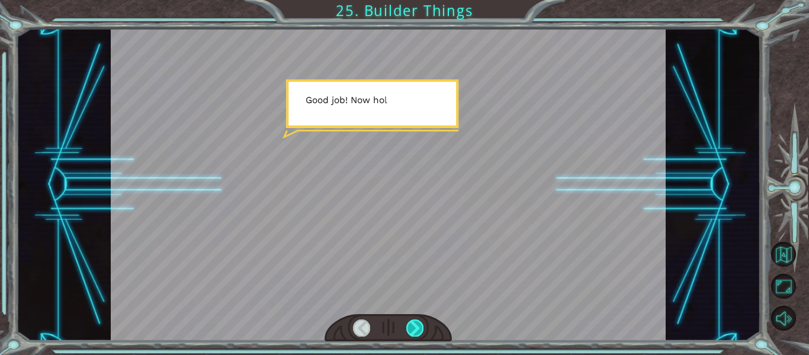
click at [415, 328] on div at bounding box center [415, 327] width 17 height 17
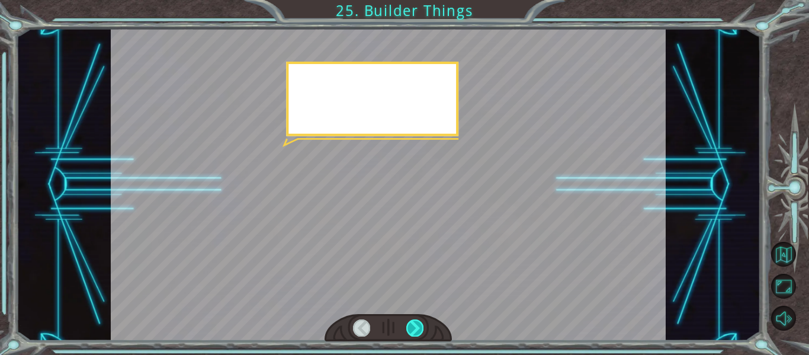
click at [415, 328] on div at bounding box center [415, 327] width 17 height 17
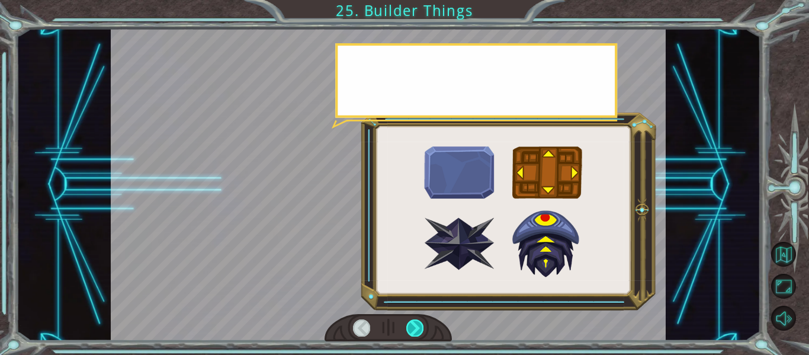
click at [415, 328] on div at bounding box center [415, 327] width 17 height 17
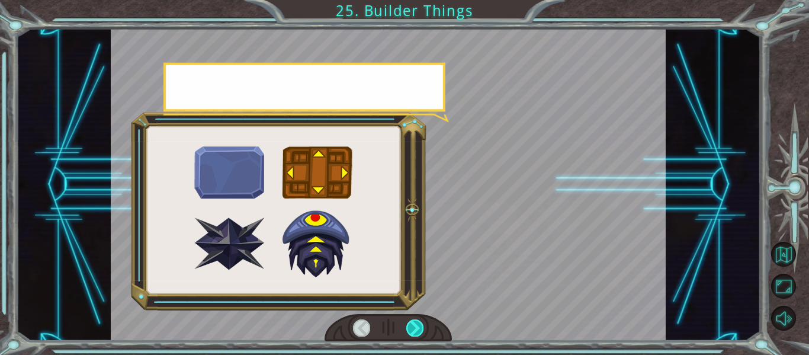
click at [415, 328] on div at bounding box center [415, 327] width 17 height 17
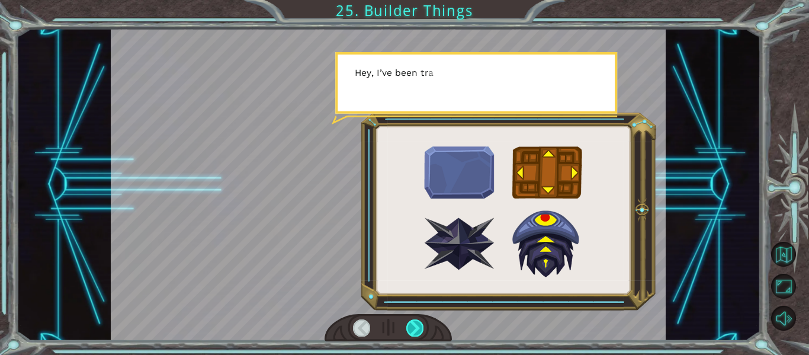
click at [415, 328] on div at bounding box center [415, 327] width 17 height 17
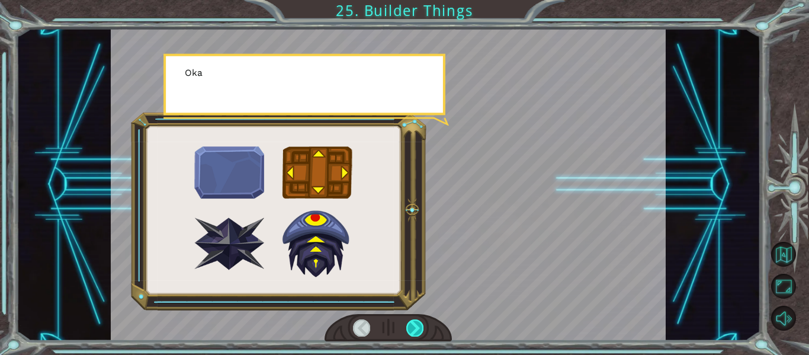
click at [415, 328] on div at bounding box center [415, 327] width 17 height 17
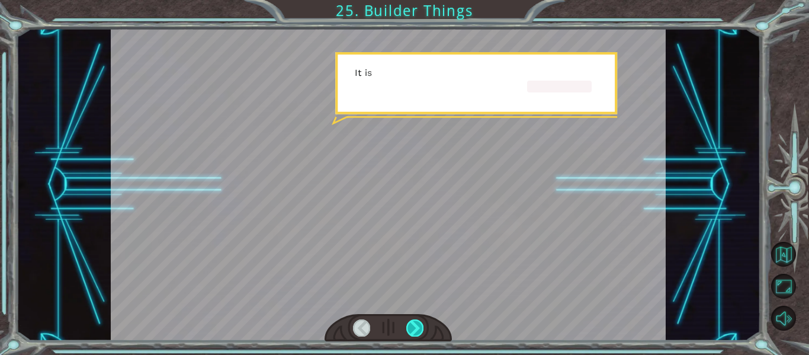
click at [415, 328] on div at bounding box center [415, 327] width 17 height 17
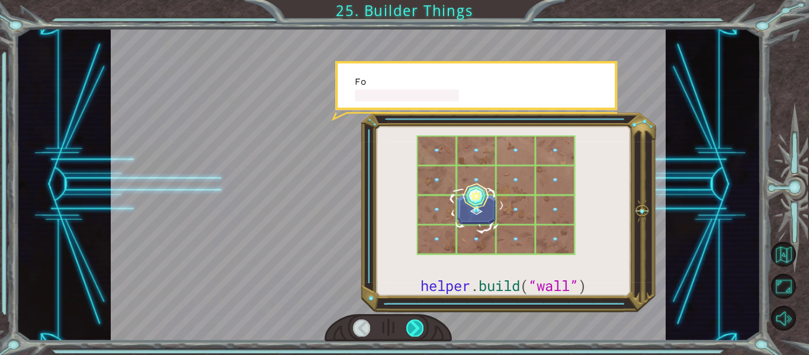
click at [415, 328] on div at bounding box center [415, 327] width 17 height 17
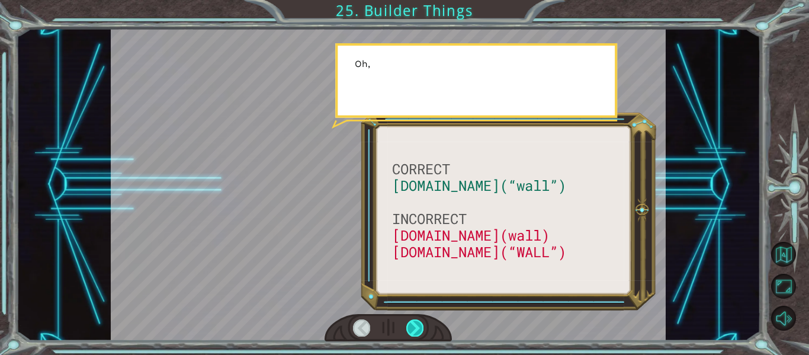
click at [415, 328] on div at bounding box center [415, 327] width 17 height 17
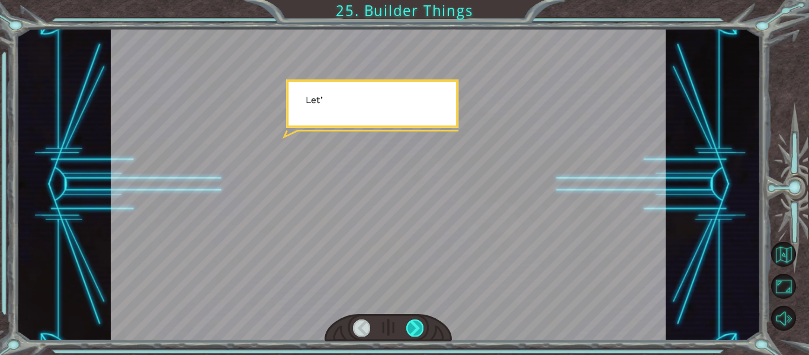
click at [415, 328] on div at bounding box center [415, 327] width 17 height 17
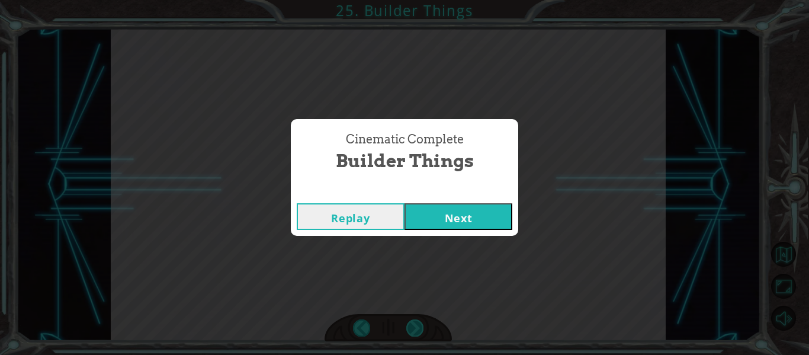
click at [415, 328] on div "Cinematic Complete Builder Things Replay Next" at bounding box center [404, 177] width 809 height 355
click at [475, 213] on button "Next" at bounding box center [459, 216] width 108 height 27
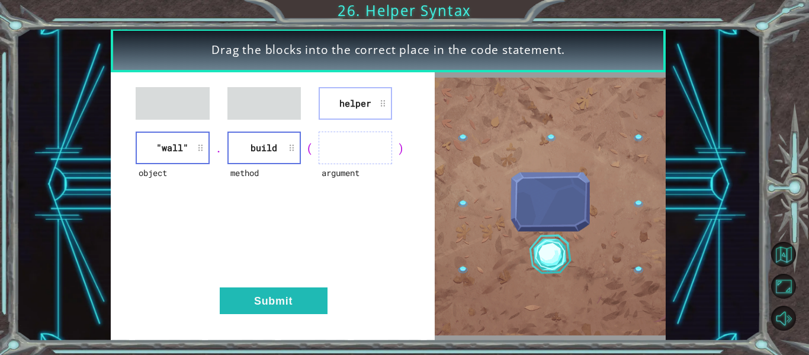
drag, startPoint x: 379, startPoint y: 84, endPoint x: 392, endPoint y: 142, distance: 59.5
click at [392, 142] on div "helper object "wall" . method build ( argument ) Submit" at bounding box center [273, 206] width 324 height 268
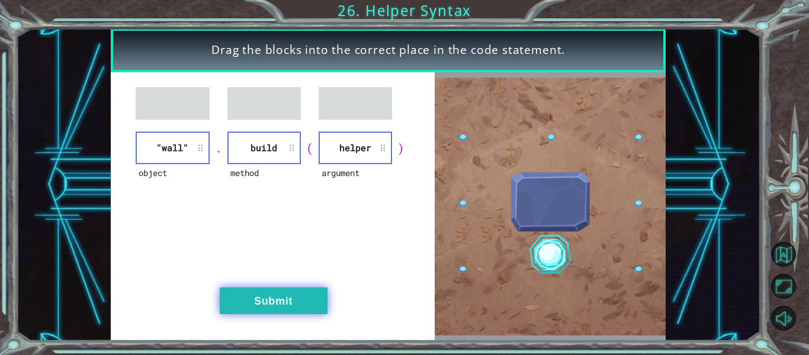
click at [254, 305] on button "Submit" at bounding box center [274, 300] width 108 height 27
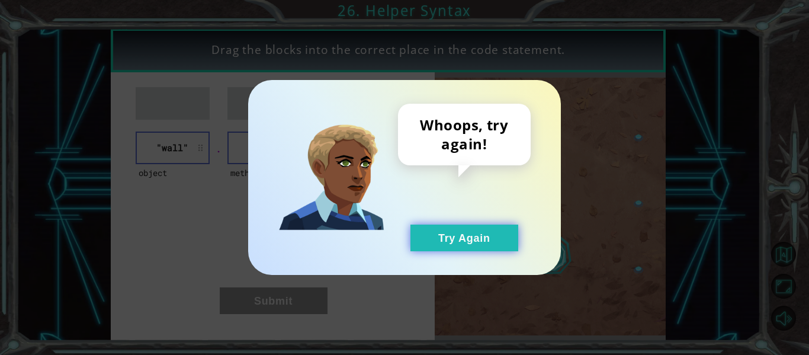
click at [501, 236] on button "Try Again" at bounding box center [465, 238] width 108 height 27
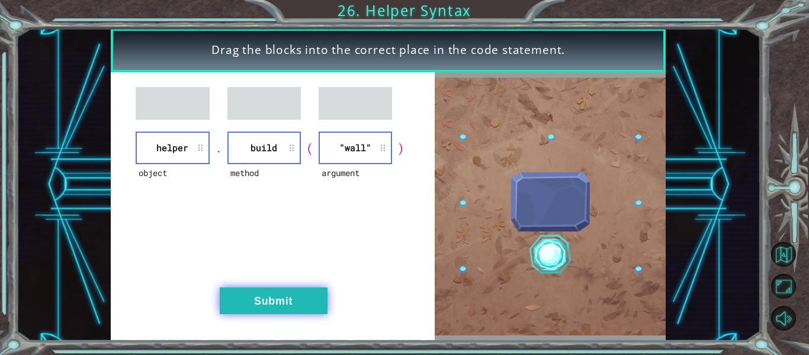
click at [295, 313] on button "Submit" at bounding box center [274, 300] width 108 height 27
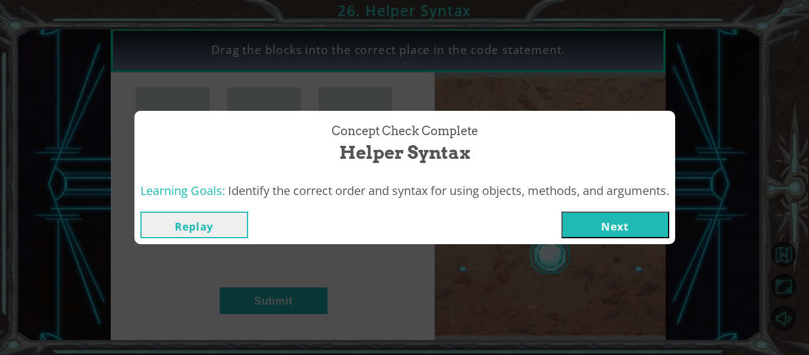
click at [625, 226] on button "Next" at bounding box center [616, 225] width 108 height 27
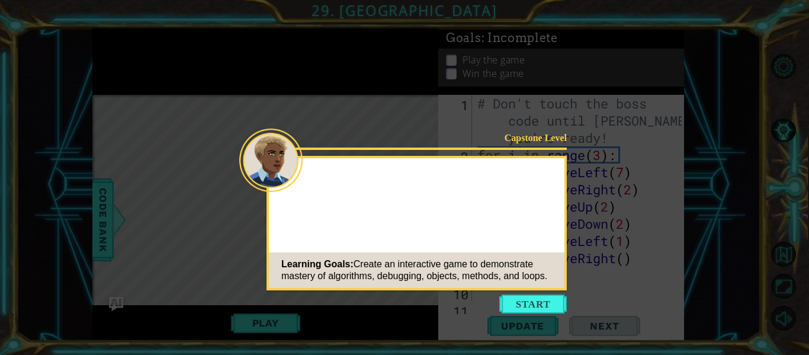
click at [531, 302] on button "Start" at bounding box center [534, 304] width 68 height 19
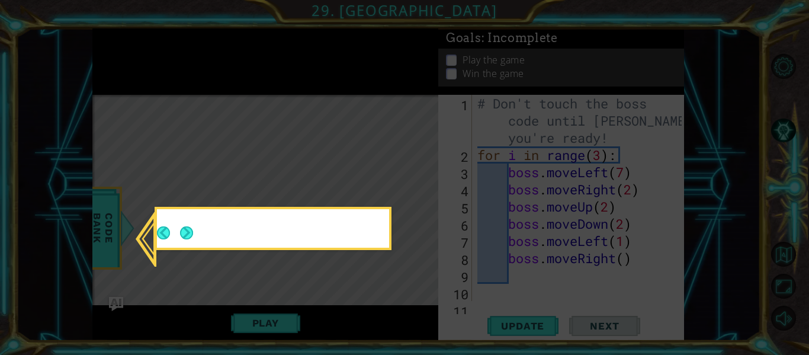
click at [317, 180] on icon at bounding box center [404, 177] width 809 height 355
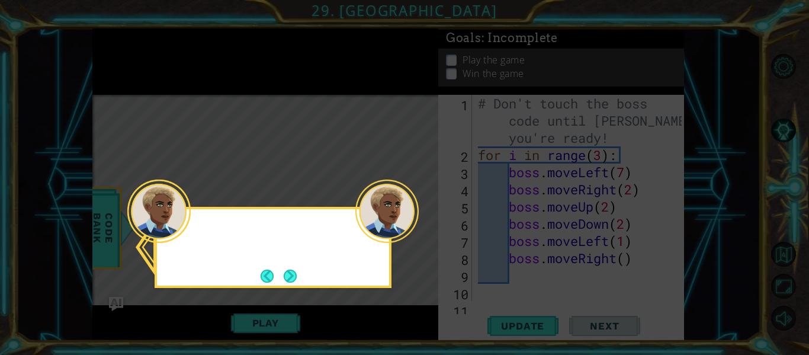
click at [289, 282] on button "Next" at bounding box center [290, 276] width 13 height 13
click at [289, 281] on icon at bounding box center [404, 177] width 809 height 355
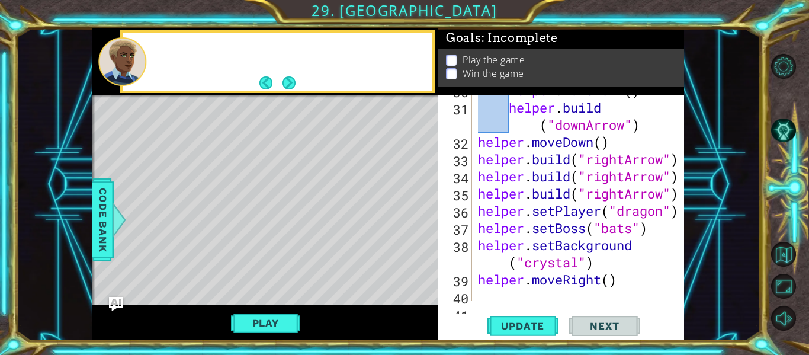
scroll to position [636, 0]
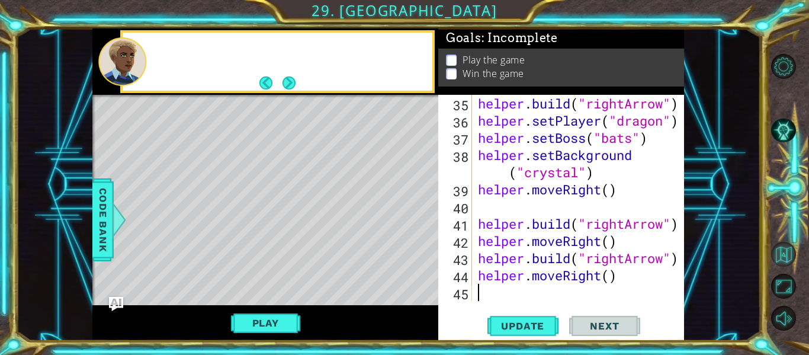
click at [788, 256] on button "Back to Map" at bounding box center [784, 254] width 25 height 25
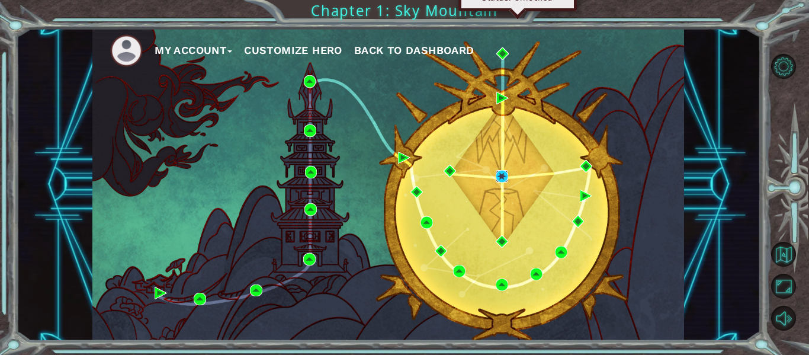
click at [500, 176] on img at bounding box center [502, 176] width 12 height 12
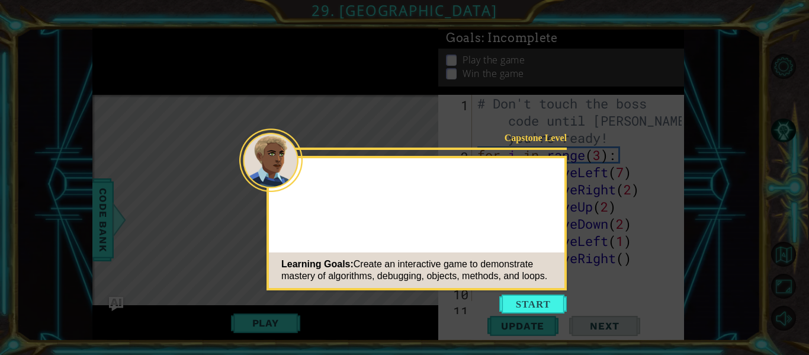
click at [522, 297] on button "Start" at bounding box center [534, 304] width 68 height 19
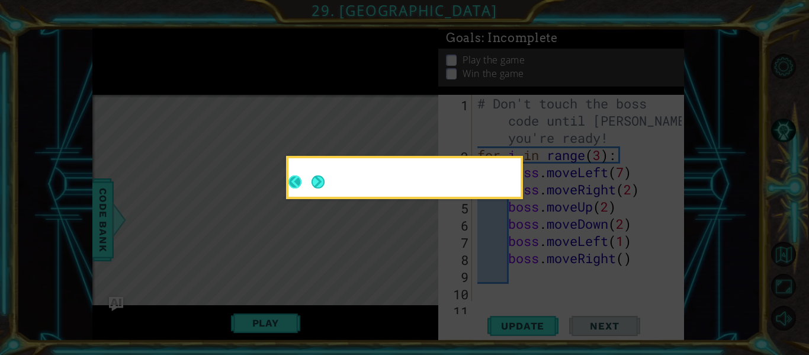
click at [312, 181] on button "Next" at bounding box center [318, 181] width 13 height 13
click at [310, 181] on button "Back" at bounding box center [300, 181] width 23 height 13
click at [311, 180] on div at bounding box center [405, 180] width 232 height 34
click at [565, 212] on button "Start" at bounding box center [553, 212] width 68 height 19
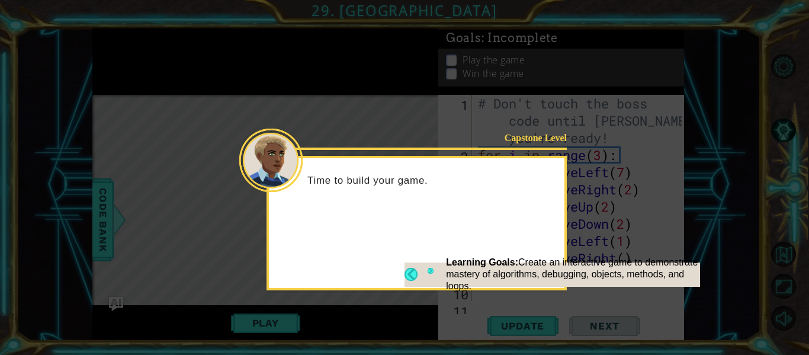
click at [429, 271] on button "Next" at bounding box center [431, 274] width 7 height 13
click at [431, 271] on icon at bounding box center [404, 177] width 809 height 355
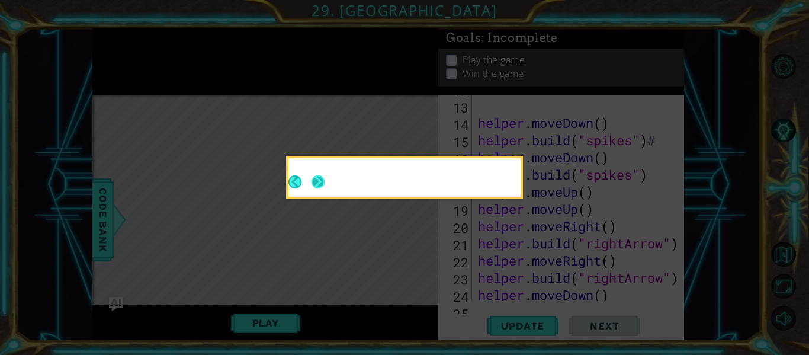
click at [322, 176] on button "Next" at bounding box center [318, 181] width 13 height 13
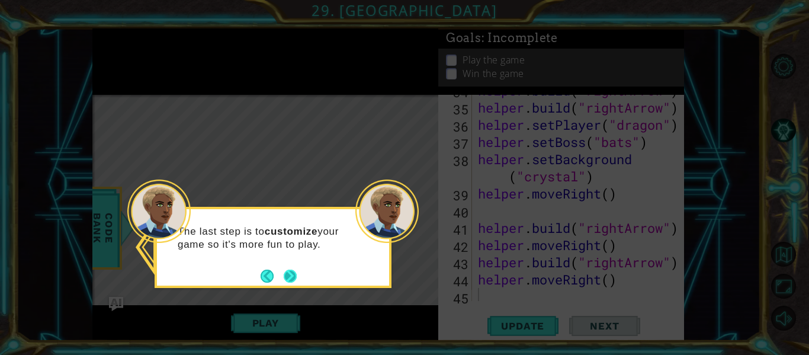
click at [287, 276] on button "Next" at bounding box center [290, 276] width 13 height 13
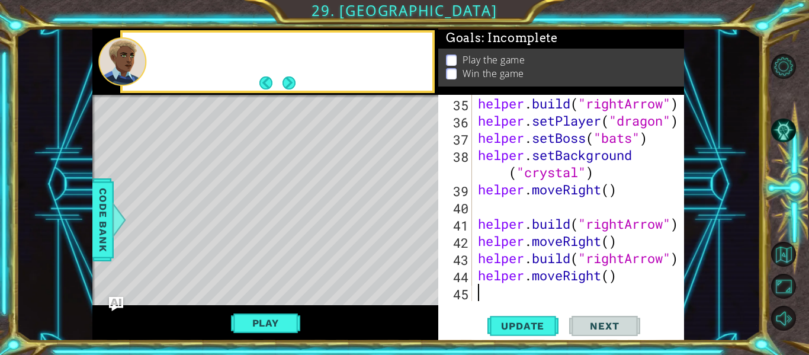
scroll to position [636, 0]
click at [270, 318] on button "Play" at bounding box center [265, 323] width 69 height 23
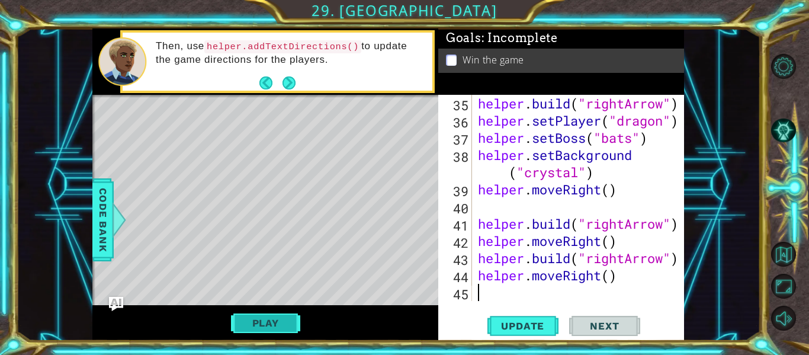
click at [284, 328] on button "Play" at bounding box center [265, 323] width 69 height 23
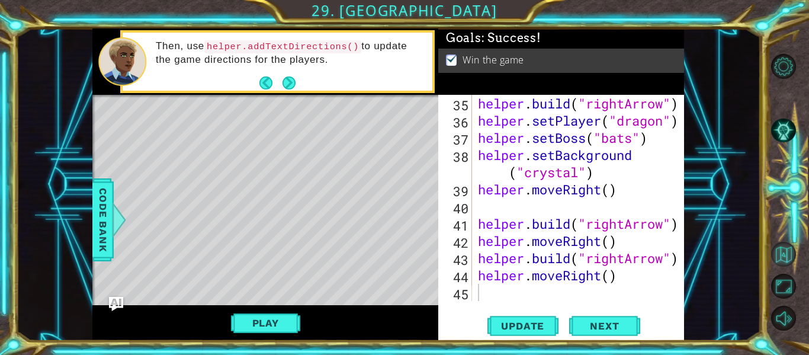
click at [786, 254] on button "Back to Map" at bounding box center [784, 254] width 25 height 25
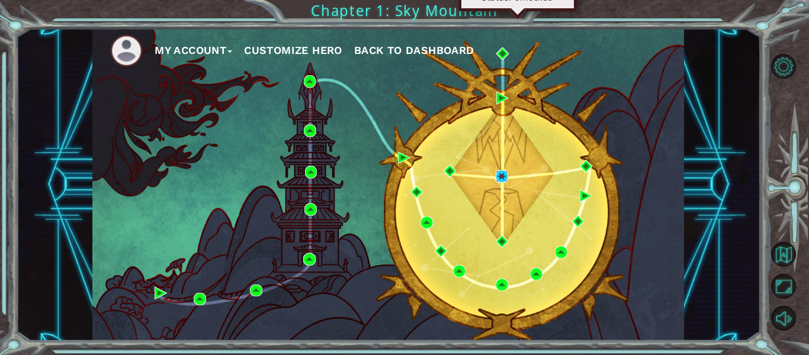
click at [498, 176] on img at bounding box center [502, 176] width 12 height 12
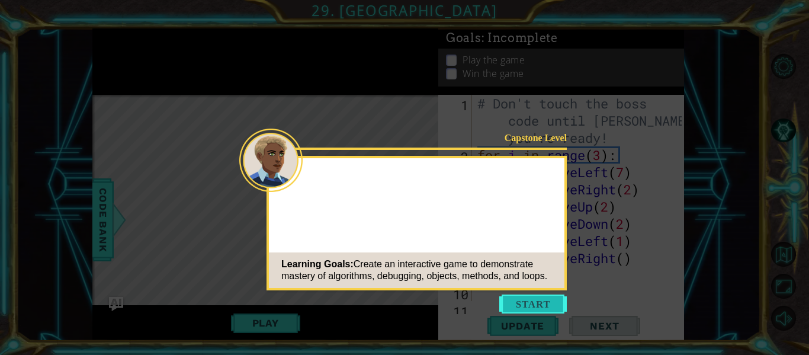
click at [529, 305] on button "Start" at bounding box center [534, 304] width 68 height 19
click at [529, 305] on icon at bounding box center [404, 177] width 809 height 355
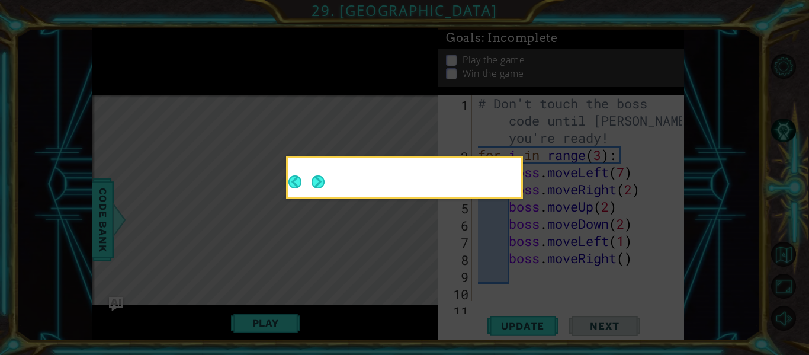
click at [529, 305] on icon at bounding box center [404, 177] width 809 height 355
click at [321, 179] on button "Next" at bounding box center [318, 181] width 13 height 13
click at [325, 188] on button "Next" at bounding box center [318, 181] width 13 height 13
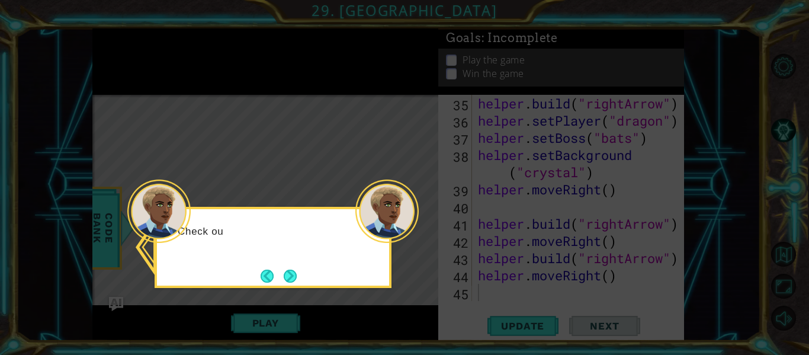
scroll to position [636, 0]
click at [291, 270] on button "Next" at bounding box center [290, 276] width 13 height 13
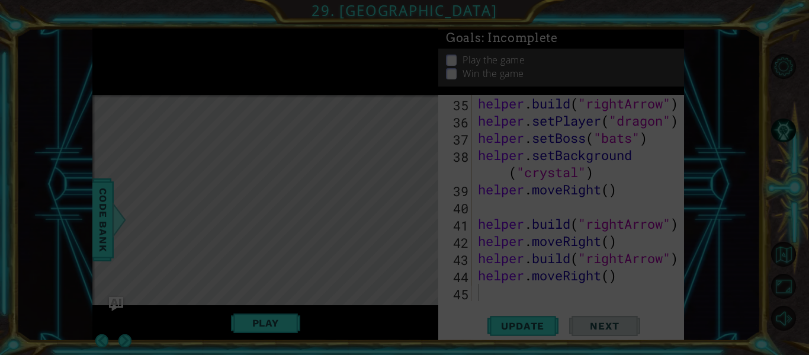
click at [291, 270] on div "Level Map" at bounding box center [366, 269] width 548 height 349
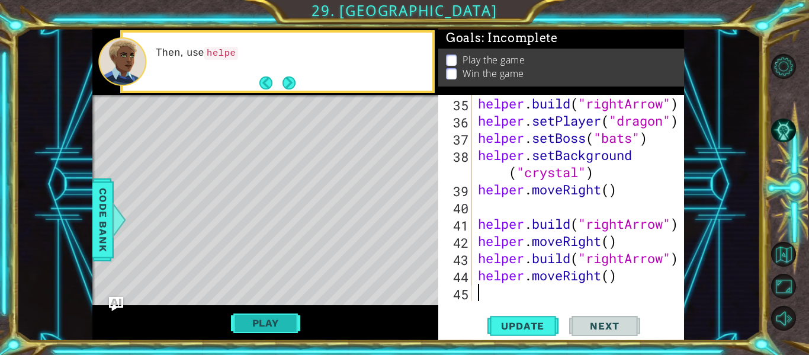
click at [270, 325] on button "Play" at bounding box center [265, 323] width 69 height 23
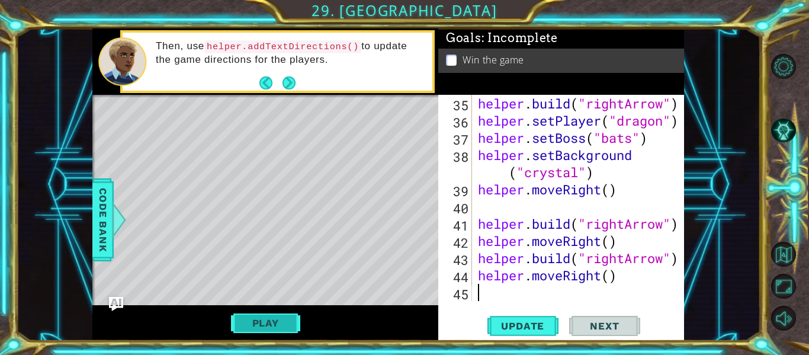
click at [281, 312] on button "Play" at bounding box center [265, 323] width 69 height 23
click at [607, 326] on span "Next" at bounding box center [604, 327] width 53 height 12
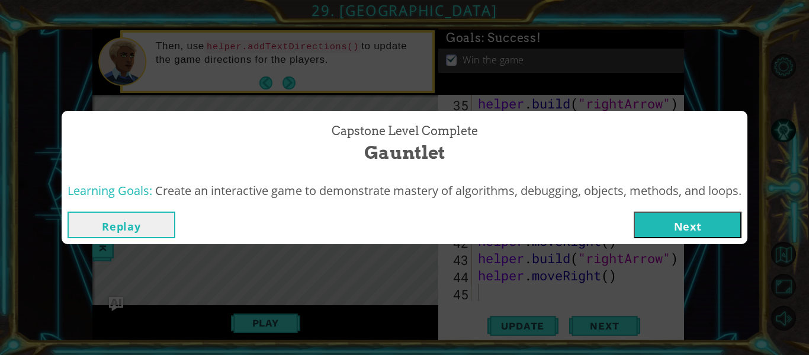
click at [681, 217] on button "Next" at bounding box center [688, 225] width 108 height 27
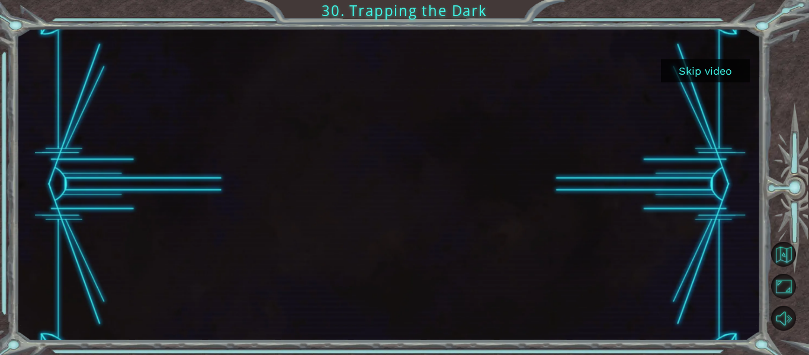
click at [708, 59] on button "Skip video" at bounding box center [705, 70] width 89 height 23
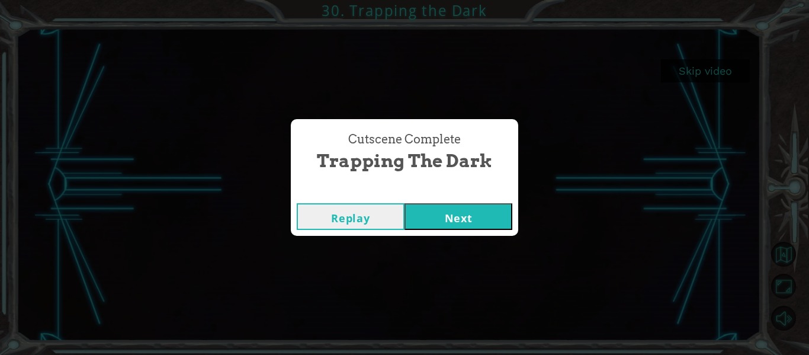
click at [443, 209] on button "Next" at bounding box center [459, 216] width 108 height 27
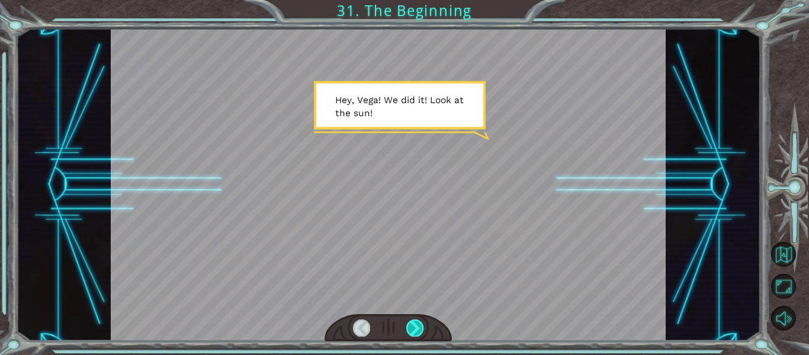
click at [423, 327] on div at bounding box center [415, 327] width 17 height 17
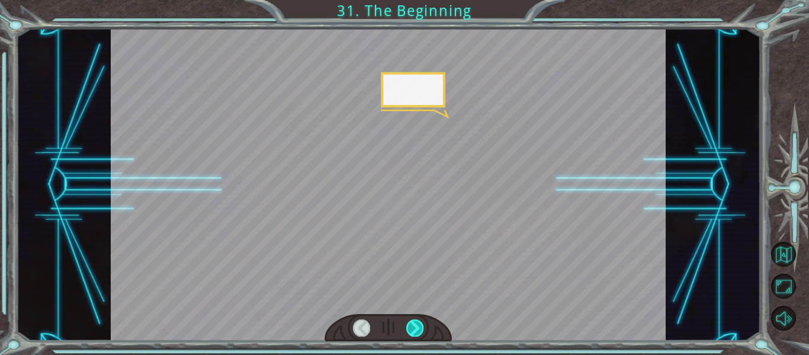
click at [423, 327] on div at bounding box center [415, 327] width 17 height 17
click at [423, 328] on div at bounding box center [415, 327] width 17 height 17
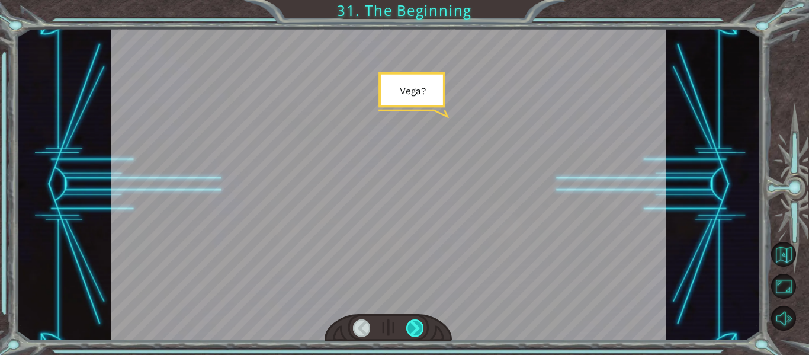
click at [423, 328] on div at bounding box center [415, 327] width 17 height 17
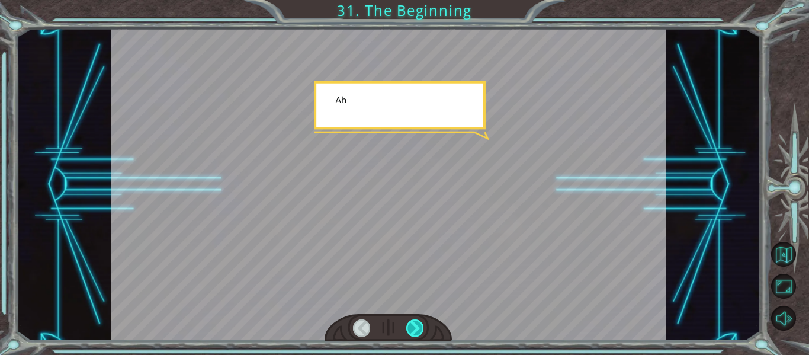
click at [423, 328] on div at bounding box center [415, 327] width 17 height 17
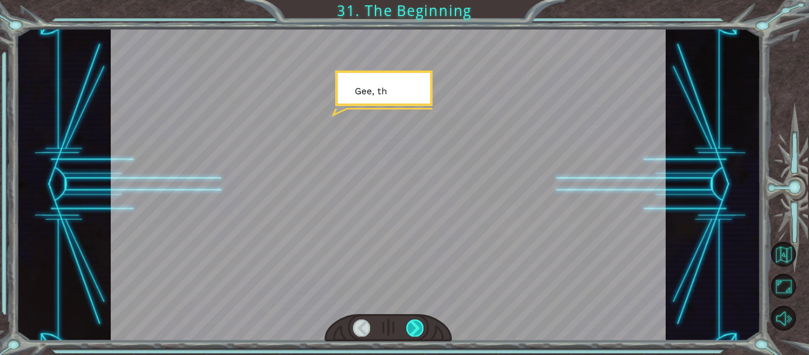
click at [423, 327] on div at bounding box center [415, 327] width 17 height 17
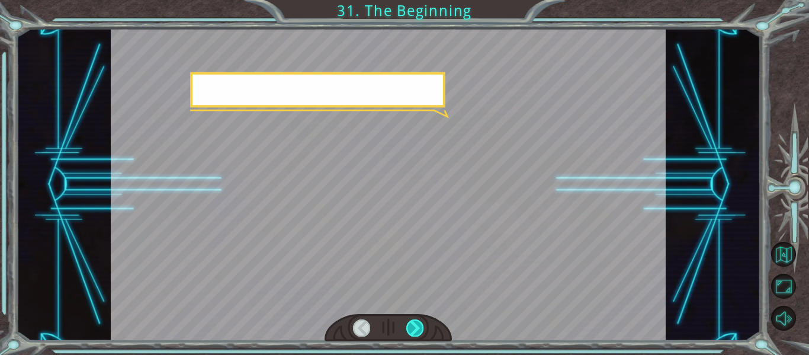
click at [423, 327] on div at bounding box center [415, 327] width 17 height 17
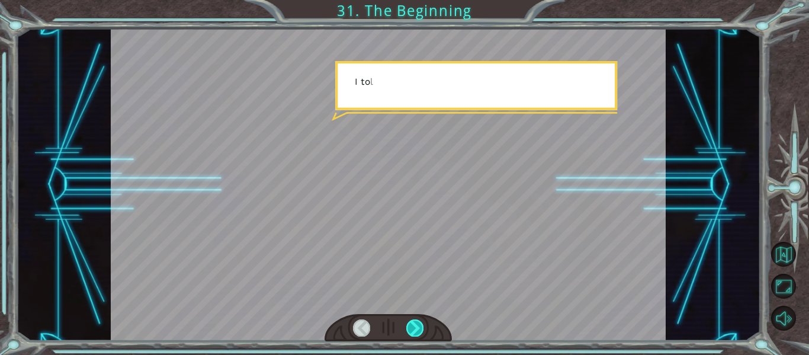
click at [423, 327] on div at bounding box center [415, 327] width 17 height 17
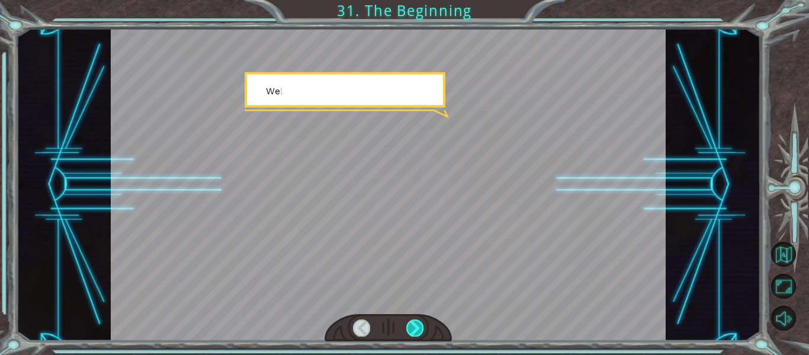
click at [423, 327] on div at bounding box center [415, 327] width 17 height 17
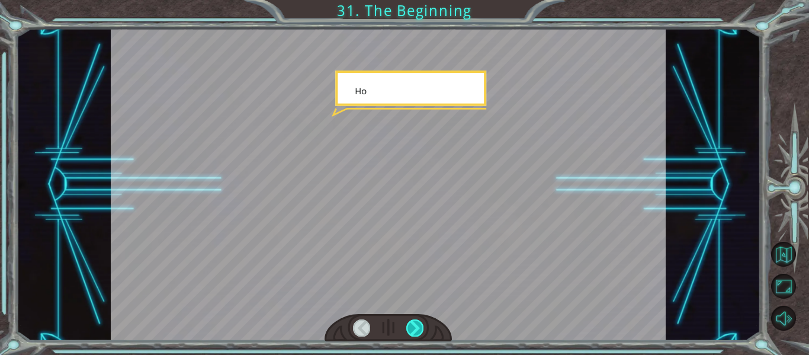
click at [423, 327] on div at bounding box center [415, 327] width 17 height 17
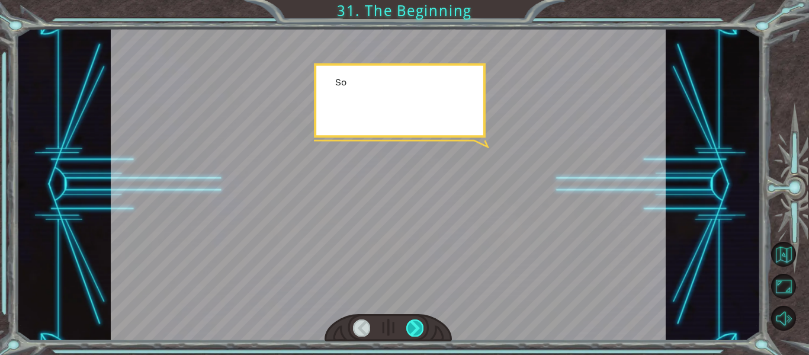
click at [423, 327] on div at bounding box center [415, 327] width 17 height 17
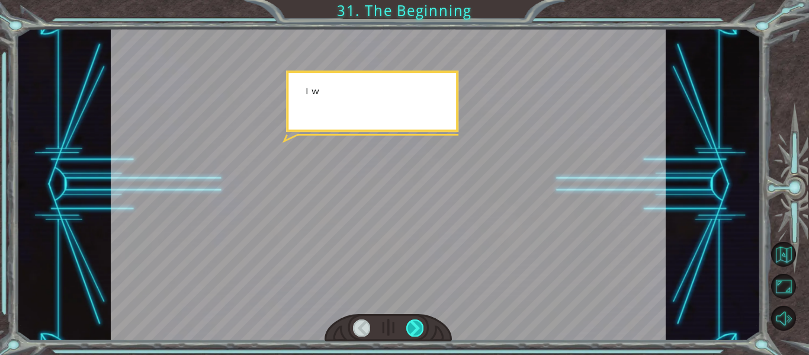
click at [423, 327] on div at bounding box center [415, 327] width 17 height 17
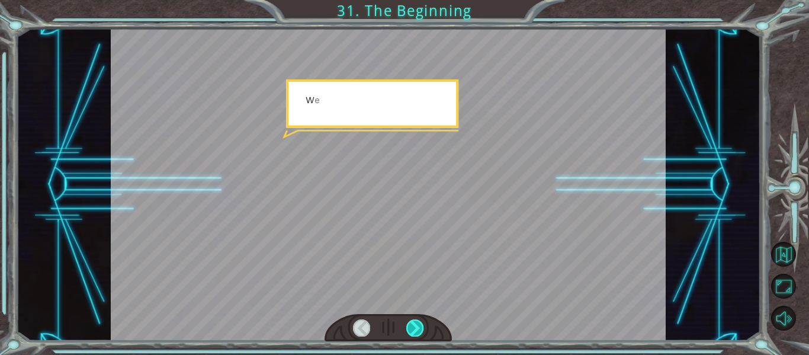
click at [423, 327] on div at bounding box center [415, 327] width 17 height 17
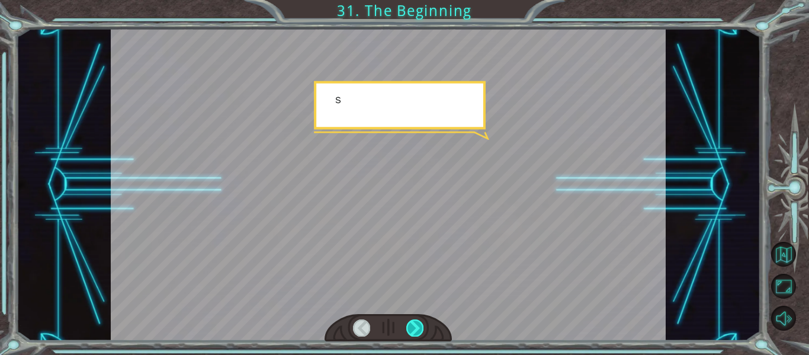
click at [423, 327] on div at bounding box center [415, 327] width 17 height 17
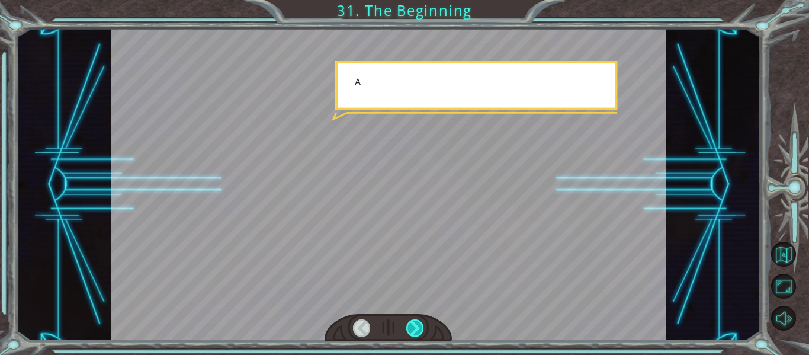
click at [423, 327] on div at bounding box center [415, 327] width 17 height 17
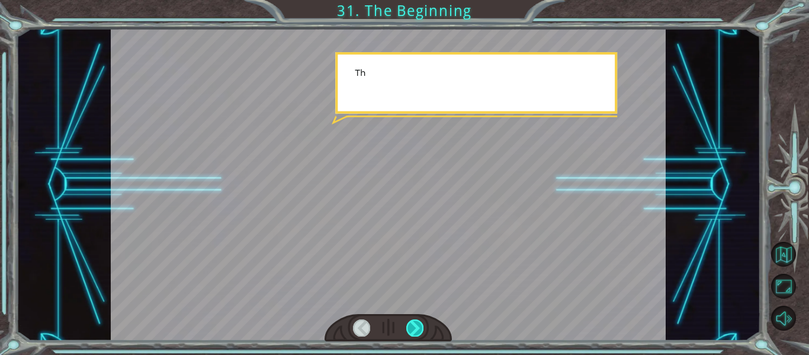
click at [423, 327] on div at bounding box center [415, 327] width 17 height 17
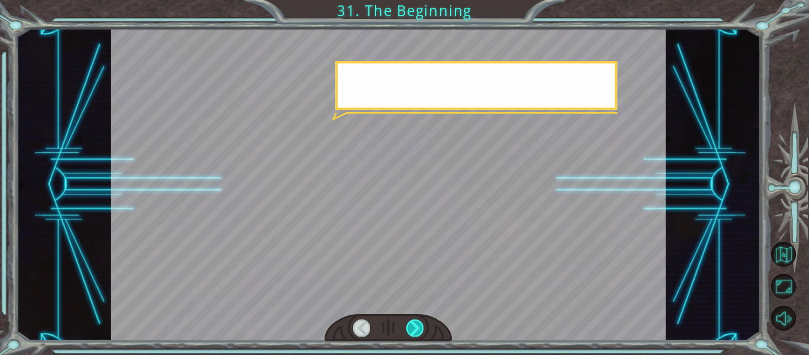
click at [423, 327] on div at bounding box center [415, 327] width 17 height 17
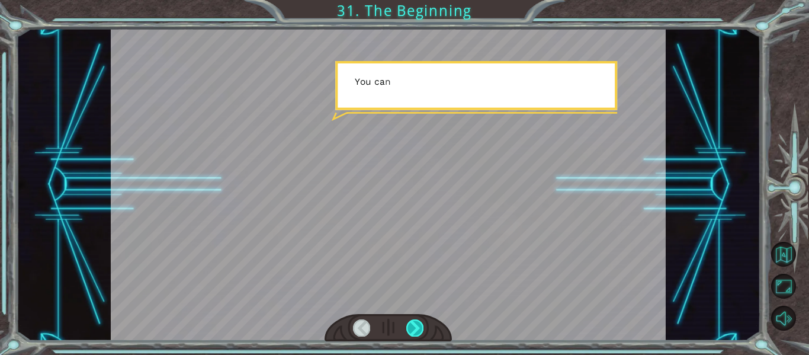
click at [423, 327] on div at bounding box center [415, 327] width 17 height 17
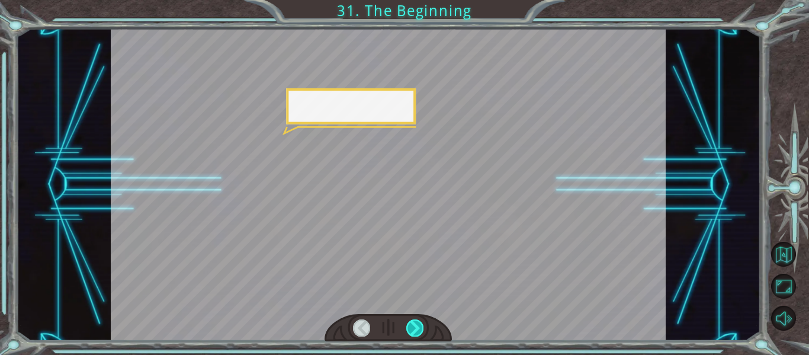
click at [423, 327] on div at bounding box center [415, 327] width 17 height 17
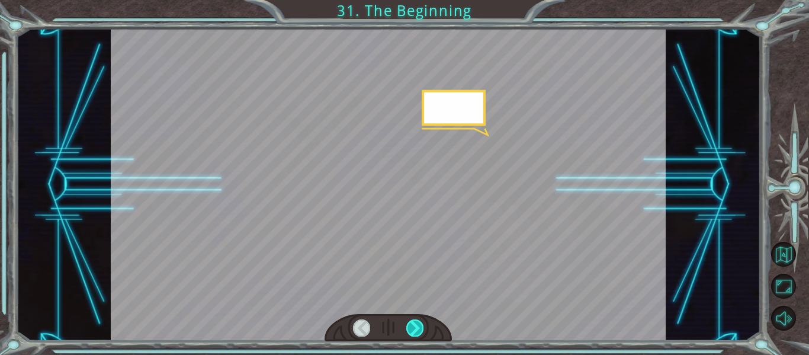
click at [423, 327] on div at bounding box center [415, 327] width 17 height 17
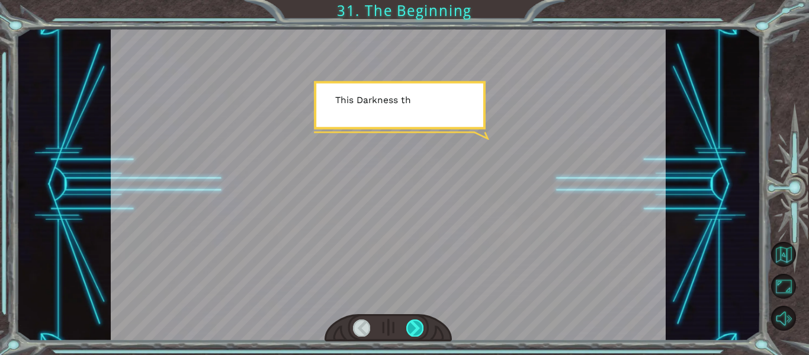
click at [423, 327] on div at bounding box center [415, 327] width 17 height 17
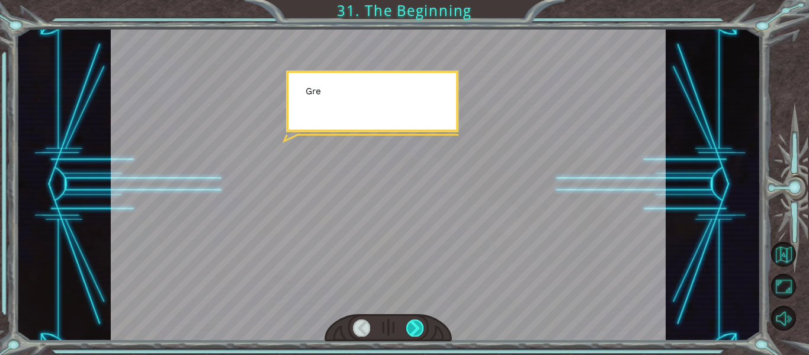
click at [423, 327] on div at bounding box center [415, 327] width 17 height 17
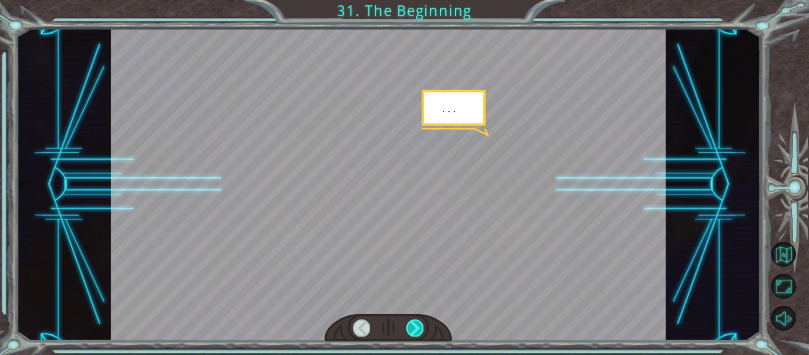
click at [423, 327] on div at bounding box center [415, 327] width 17 height 17
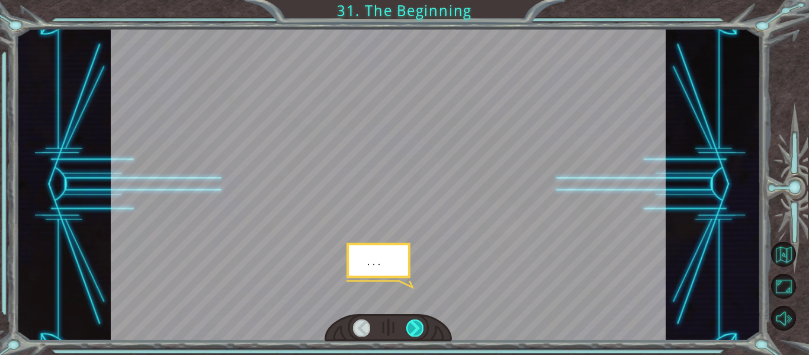
click at [423, 327] on div at bounding box center [415, 327] width 17 height 17
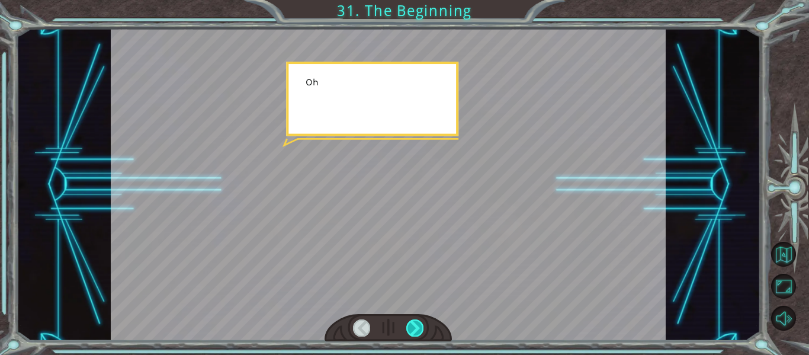
click at [423, 327] on div at bounding box center [415, 327] width 17 height 17
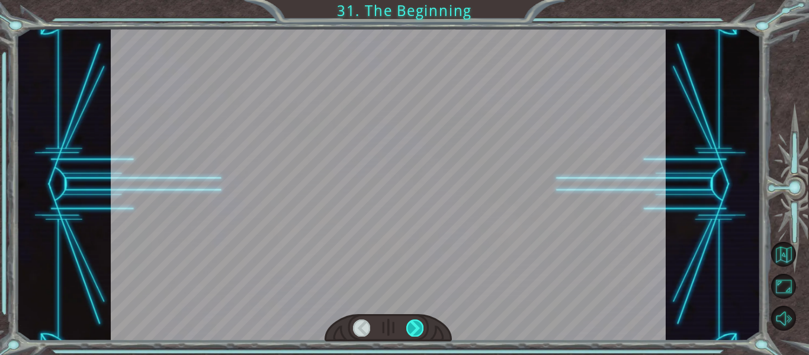
click at [423, 327] on div at bounding box center [415, 327] width 17 height 17
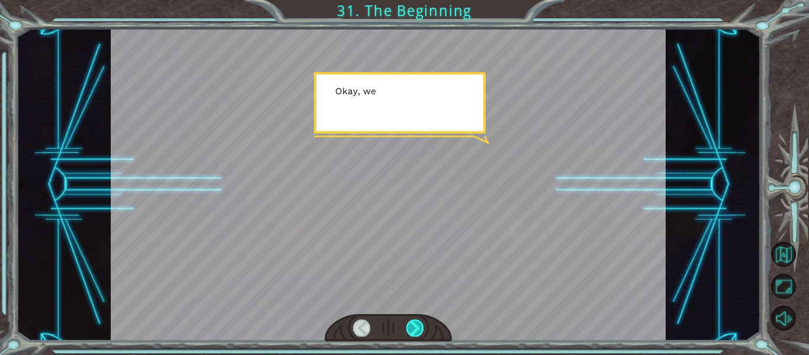
click at [423, 327] on div at bounding box center [415, 327] width 17 height 17
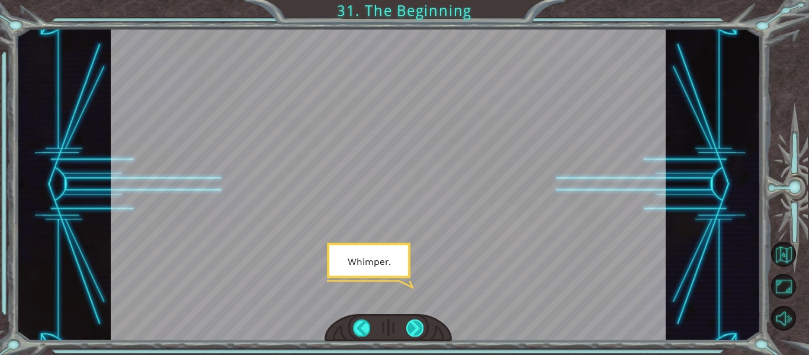
click at [423, 327] on div at bounding box center [415, 327] width 17 height 17
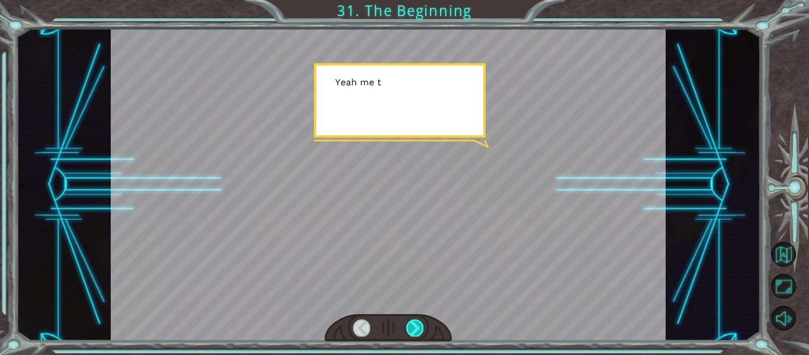
click at [423, 327] on div at bounding box center [415, 327] width 17 height 17
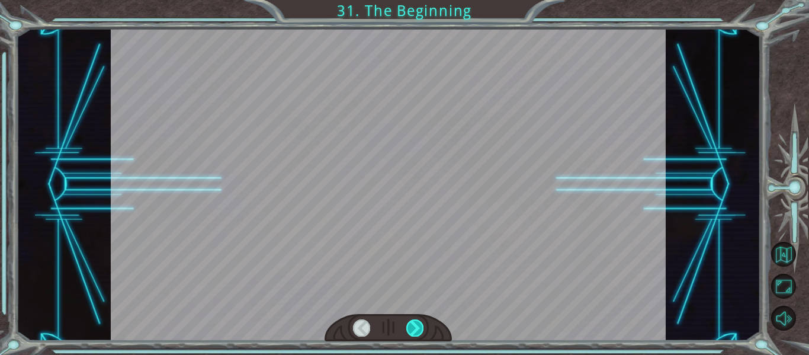
click at [423, 327] on div at bounding box center [415, 327] width 17 height 17
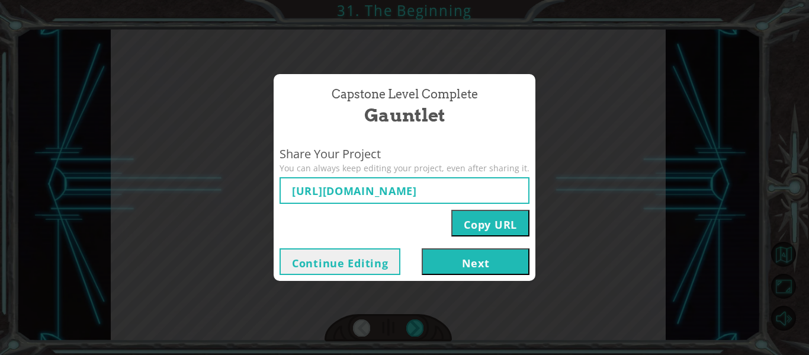
type input "[URL][DOMAIN_NAME]"
click at [460, 273] on button "Next" at bounding box center [476, 261] width 108 height 27
